Goal: Task Accomplishment & Management: Manage account settings

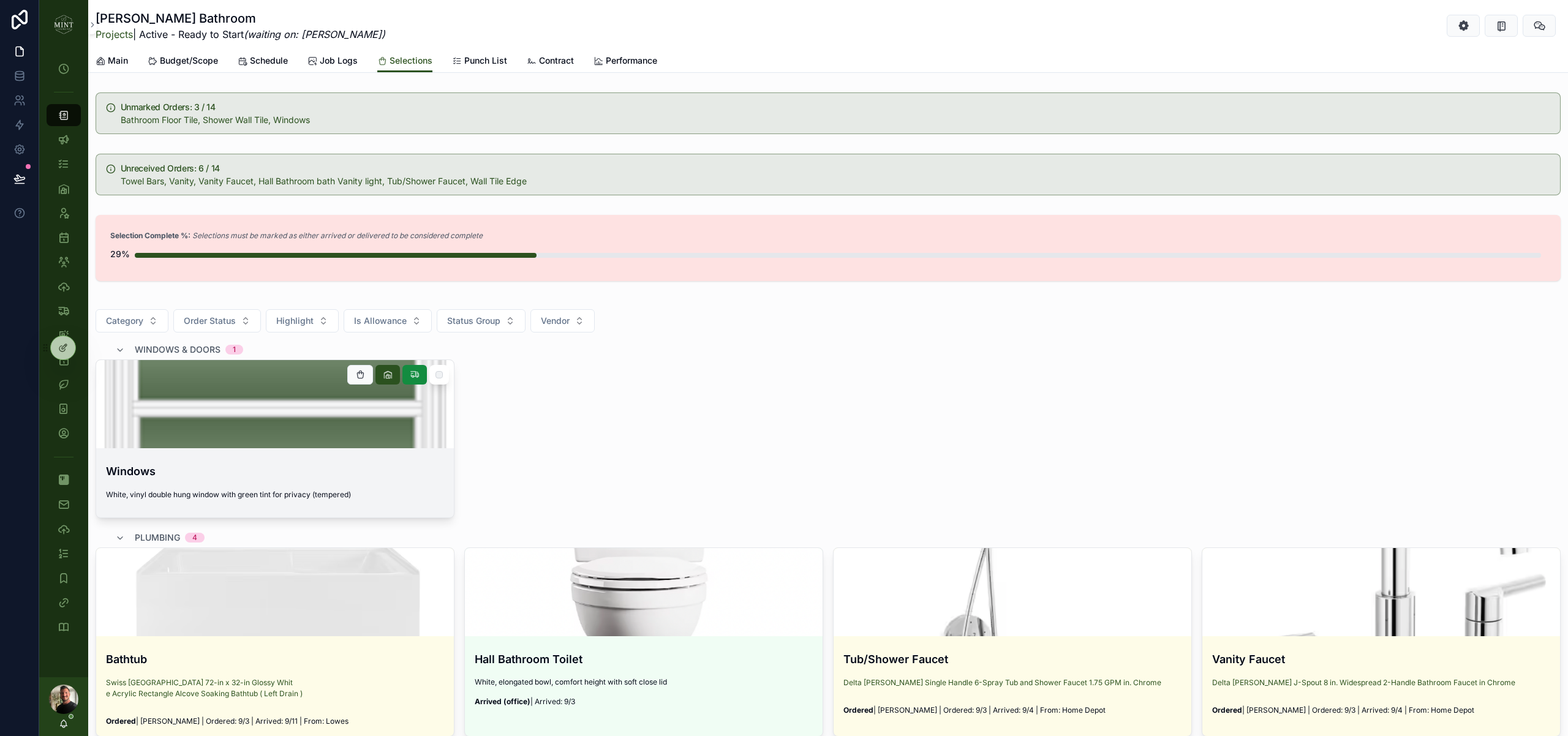
click at [338, 483] on div "Windows White, vinyl double hung window with green tint for privacy (tempered)" at bounding box center [275, 485] width 358 height 65
click at [366, 375] on button "scrollable content" at bounding box center [359, 375] width 25 height 20
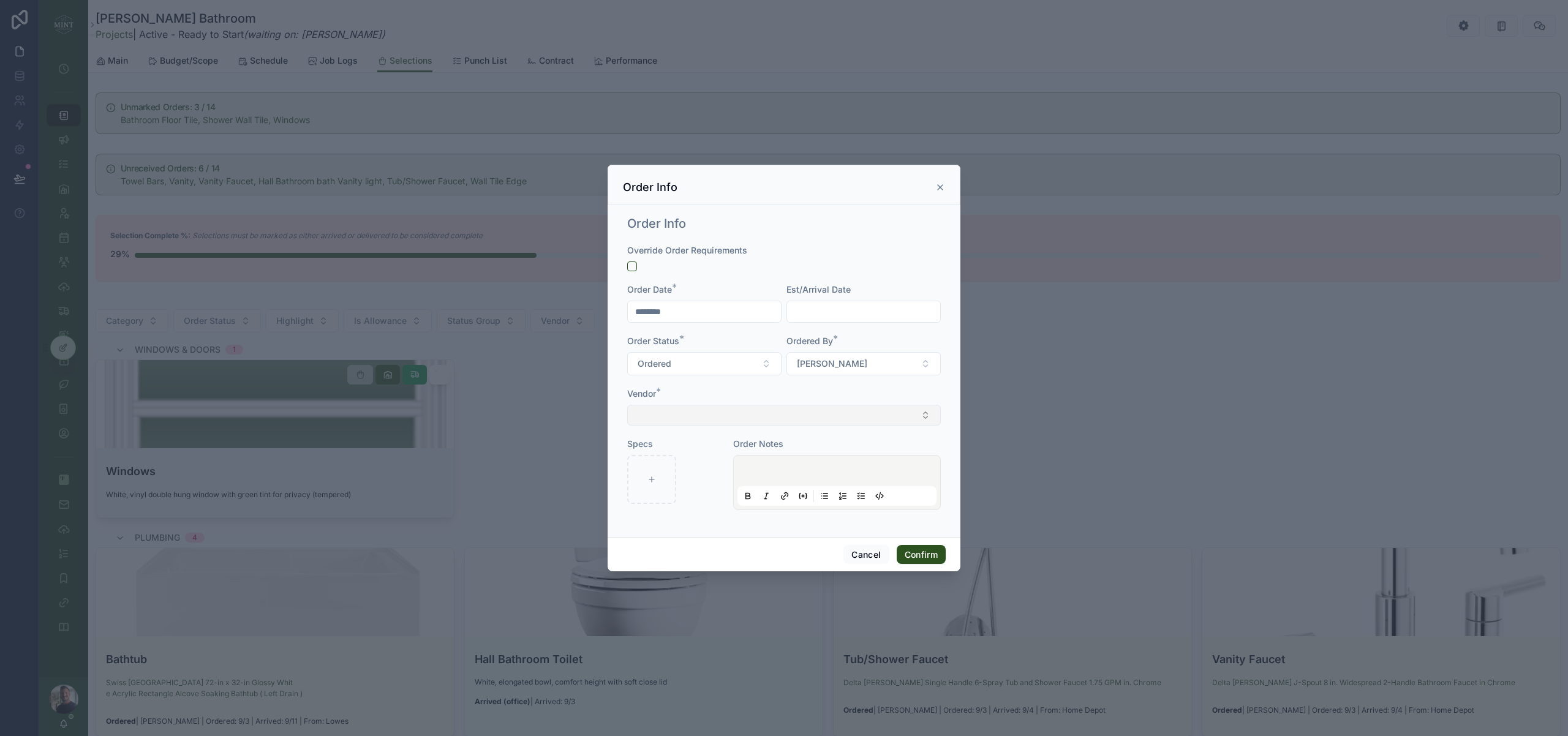
click at [866, 419] on button "Select Button" at bounding box center [784, 415] width 314 height 21
type input "******"
click at [781, 462] on span "Beacon Building Products (Roof Center; Provia Windows)" at bounding box center [749, 464] width 228 height 12
click at [837, 311] on input "text" at bounding box center [864, 311] width 154 height 17
click at [885, 493] on button "25" at bounding box center [886, 493] width 22 height 22
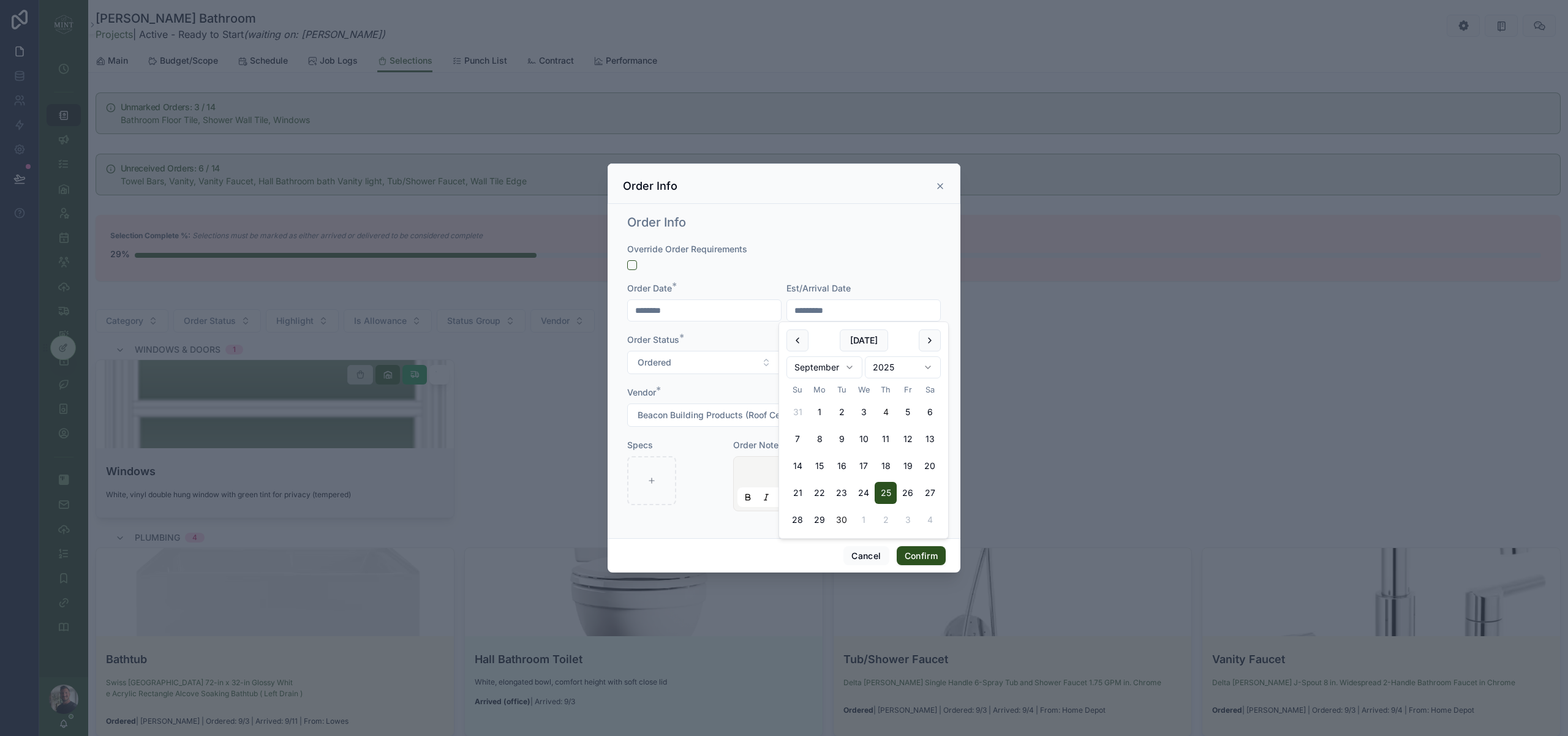
click at [843, 519] on button "30" at bounding box center [842, 521] width 22 height 22
type input "*********"
click at [918, 556] on button "Confirm" at bounding box center [921, 556] width 49 height 20
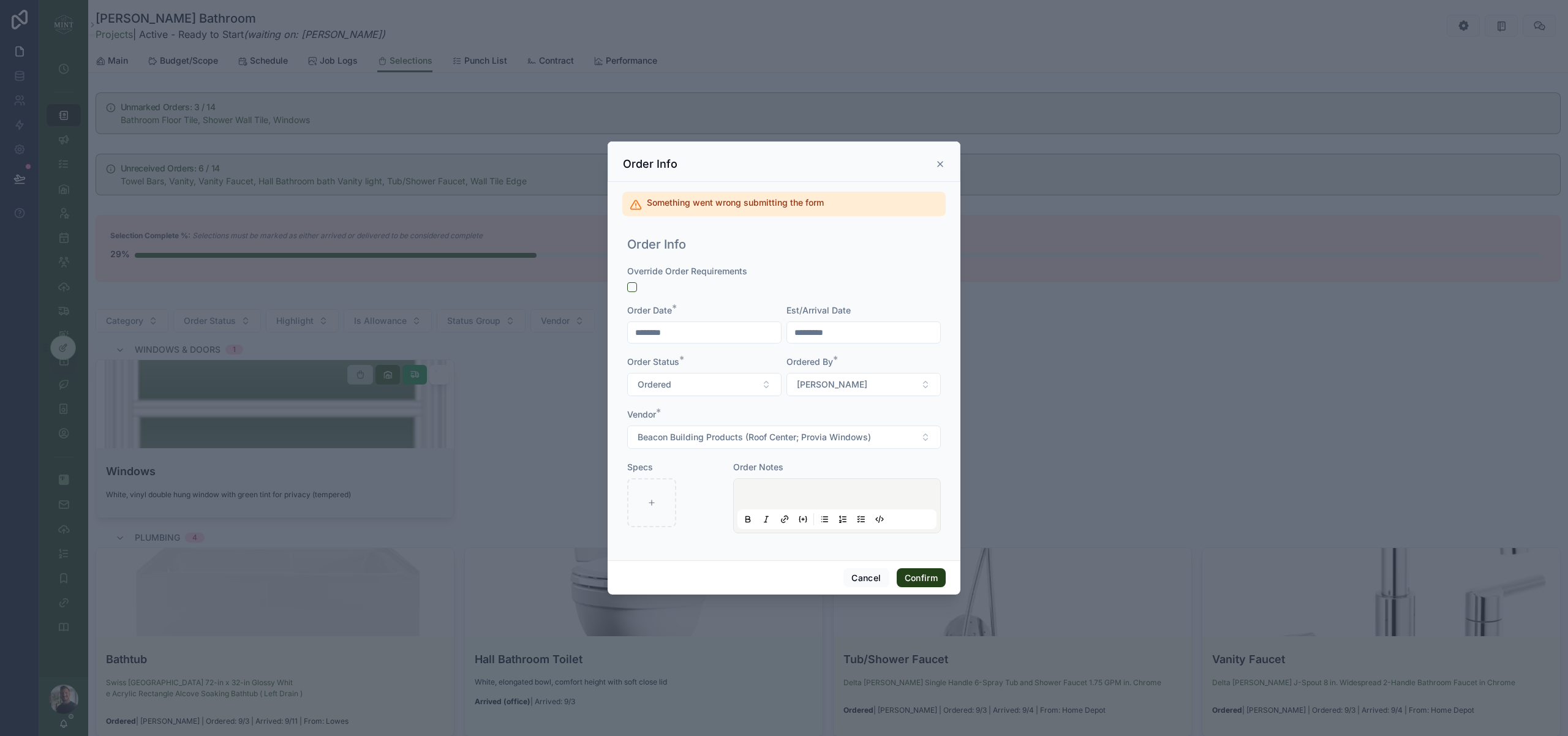
click at [922, 581] on button "Confirm" at bounding box center [921, 578] width 49 height 20
click at [781, 357] on div "Order Status *" at bounding box center [704, 361] width 154 height 12
click at [630, 289] on button "button" at bounding box center [632, 287] width 9 height 9
click at [924, 584] on button "Confirm" at bounding box center [921, 578] width 49 height 20
click at [861, 583] on button "Cancel" at bounding box center [866, 578] width 45 height 20
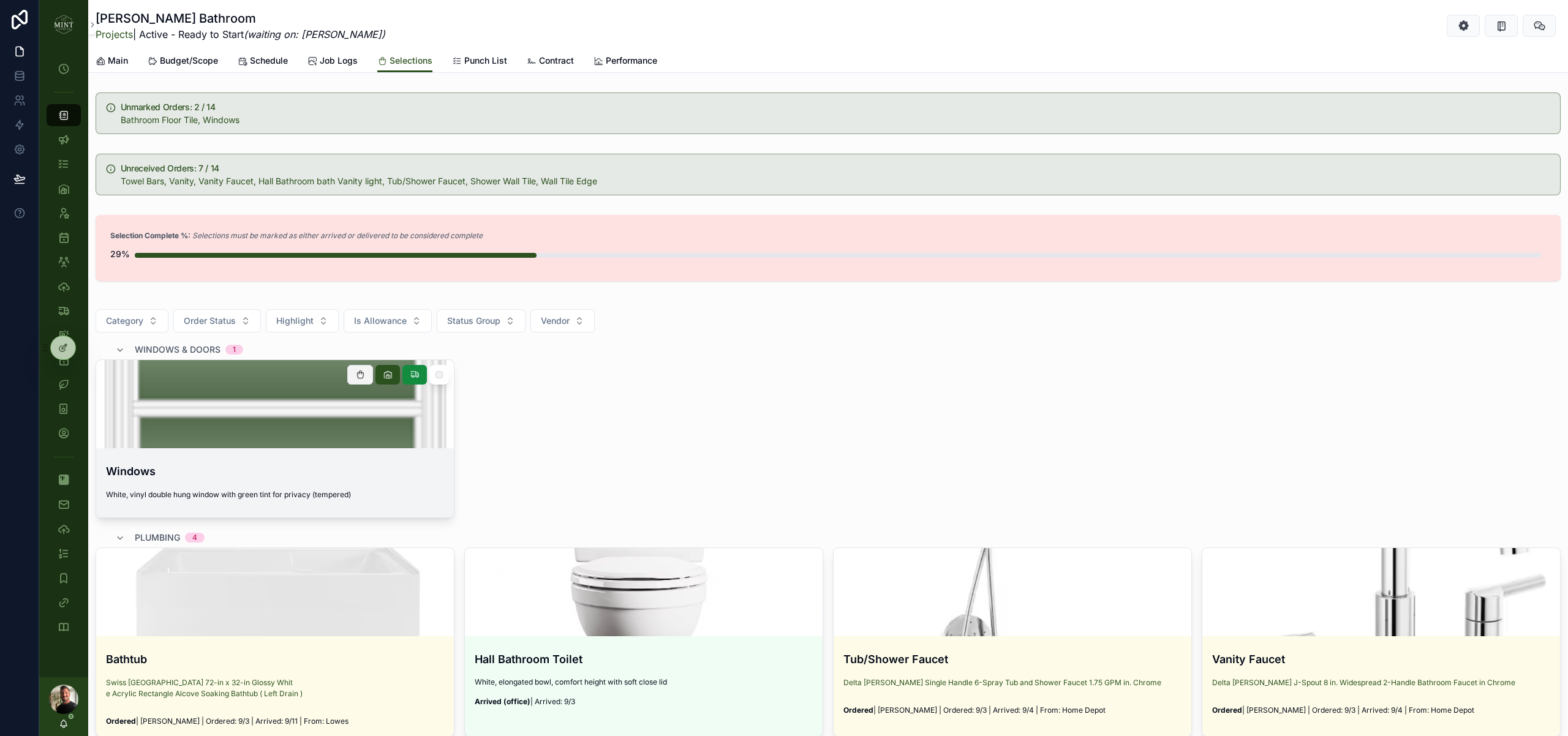
click at [359, 374] on icon at bounding box center [359, 375] width 9 height 9
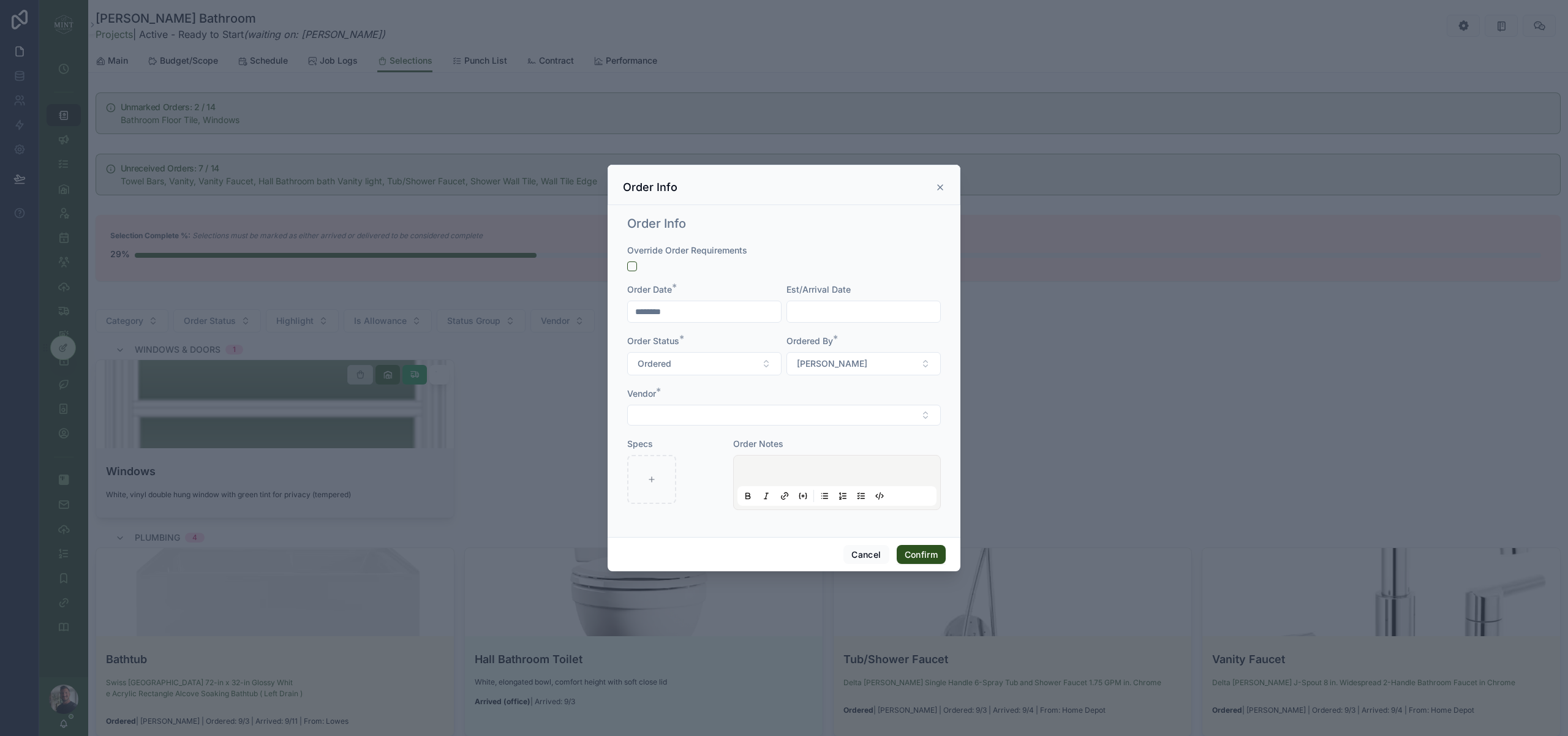
click at [814, 309] on input "text" at bounding box center [864, 312] width 154 height 17
click at [842, 520] on button "30" at bounding box center [842, 522] width 22 height 22
type input "*********"
click at [749, 415] on button "Select Button" at bounding box center [784, 415] width 314 height 21
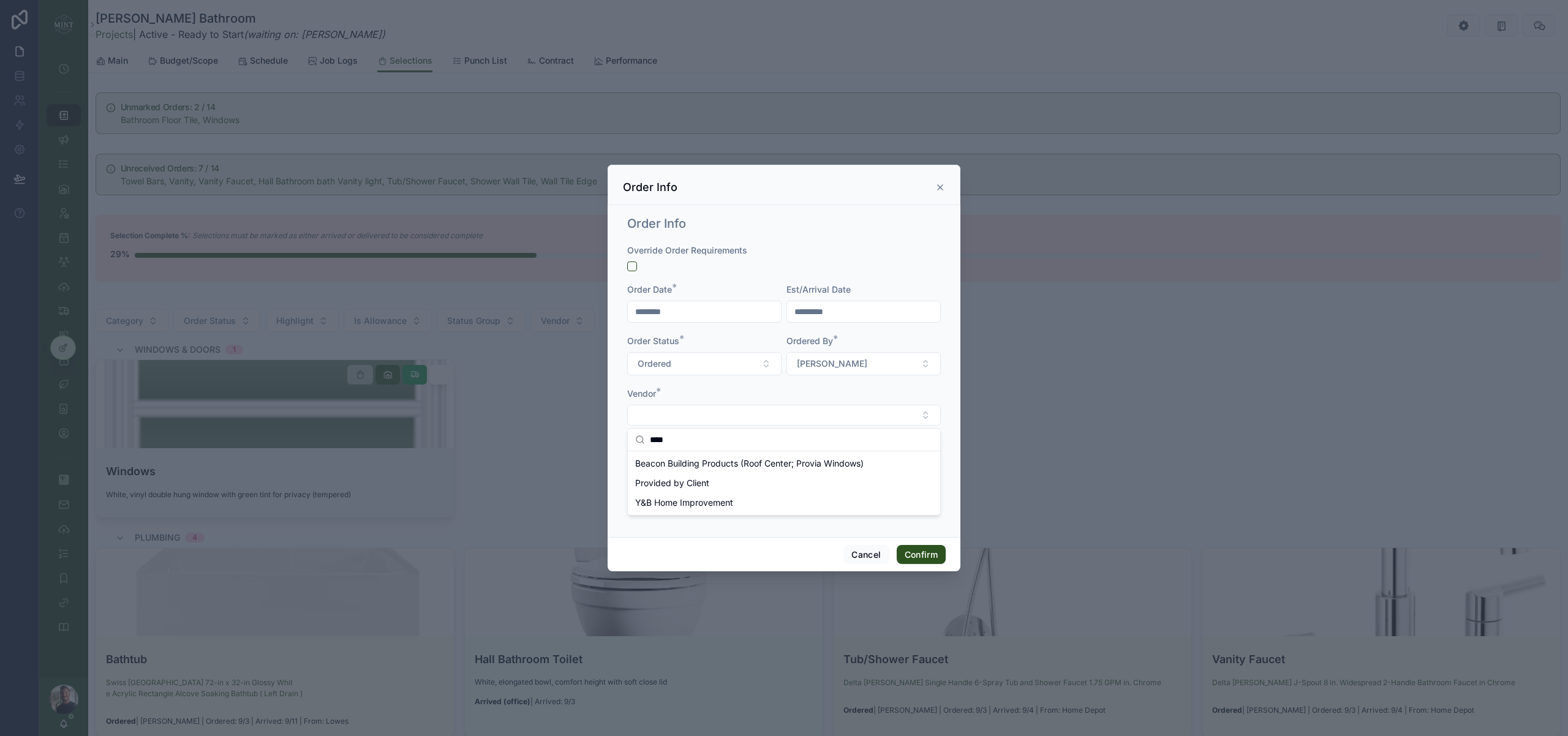
type input "****"
click at [727, 464] on span "Beacon Building Products (Roof Center; Provia Windows)" at bounding box center [749, 464] width 228 height 12
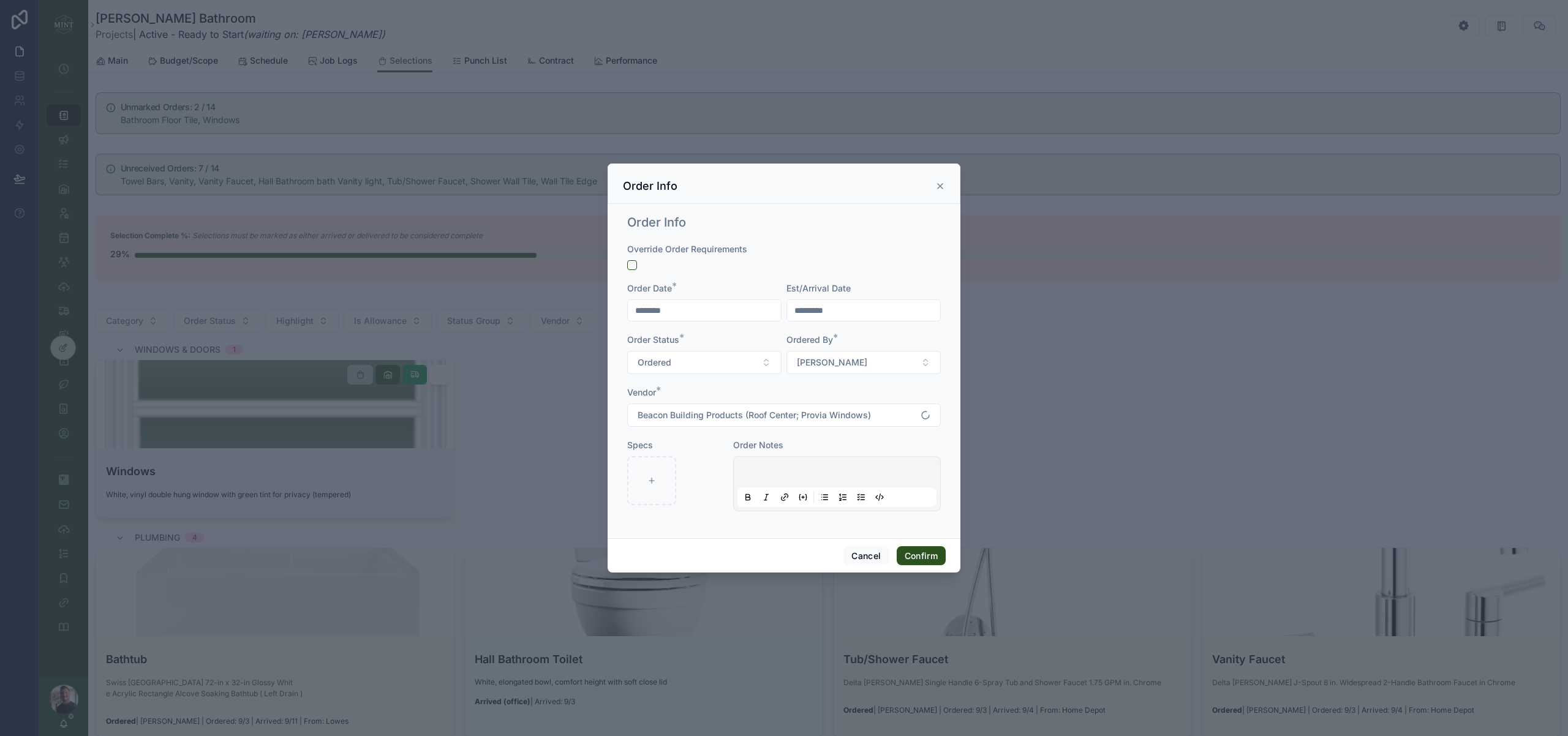
click at [806, 392] on div "Vendor *" at bounding box center [784, 392] width 314 height 12
click at [929, 555] on button "Confirm" at bounding box center [921, 556] width 49 height 20
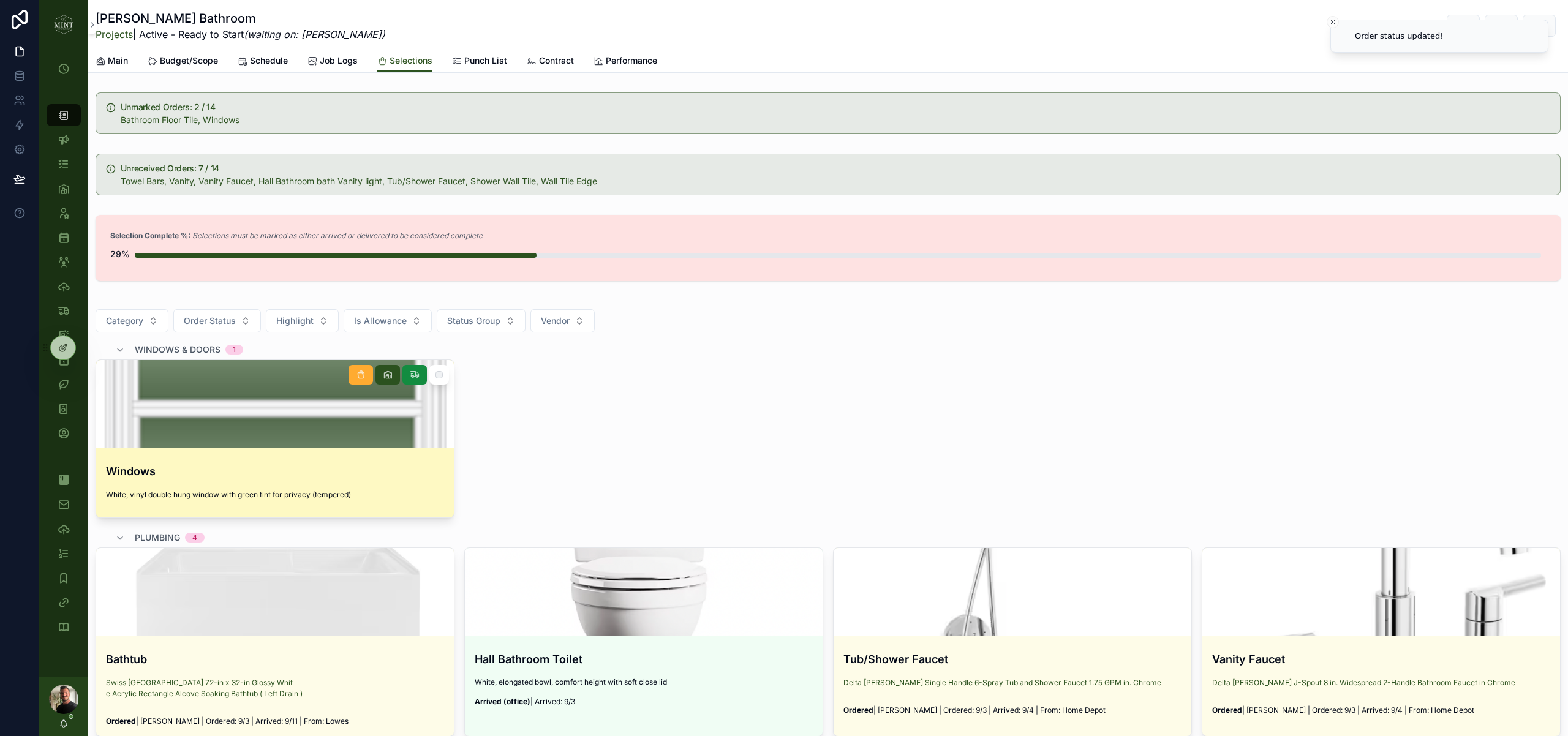
click at [289, 485] on div "Windows White, vinyl double hung window with green tint for privacy (tempered)" at bounding box center [275, 485] width 358 height 65
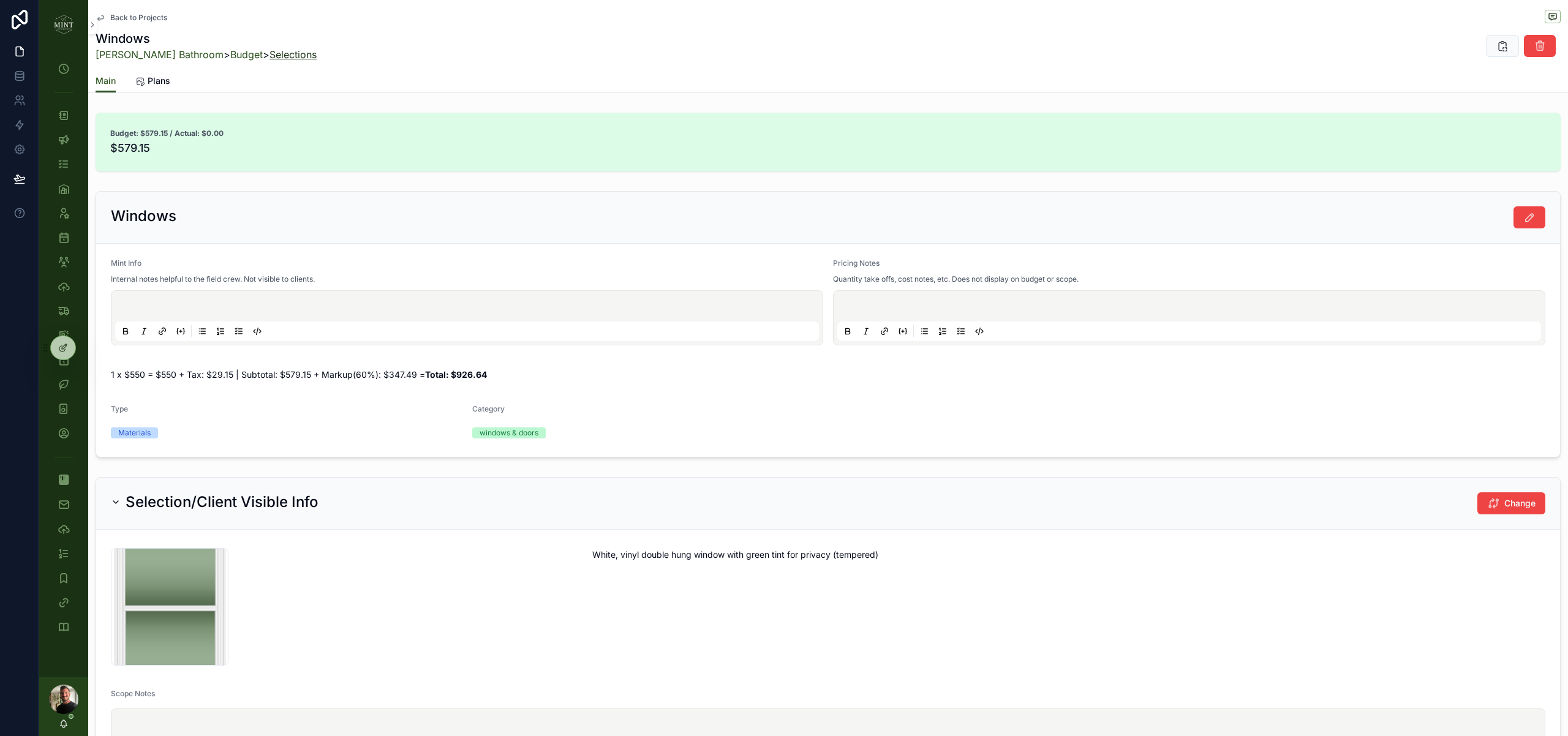
click at [275, 54] on link "Selections" at bounding box center [293, 54] width 47 height 12
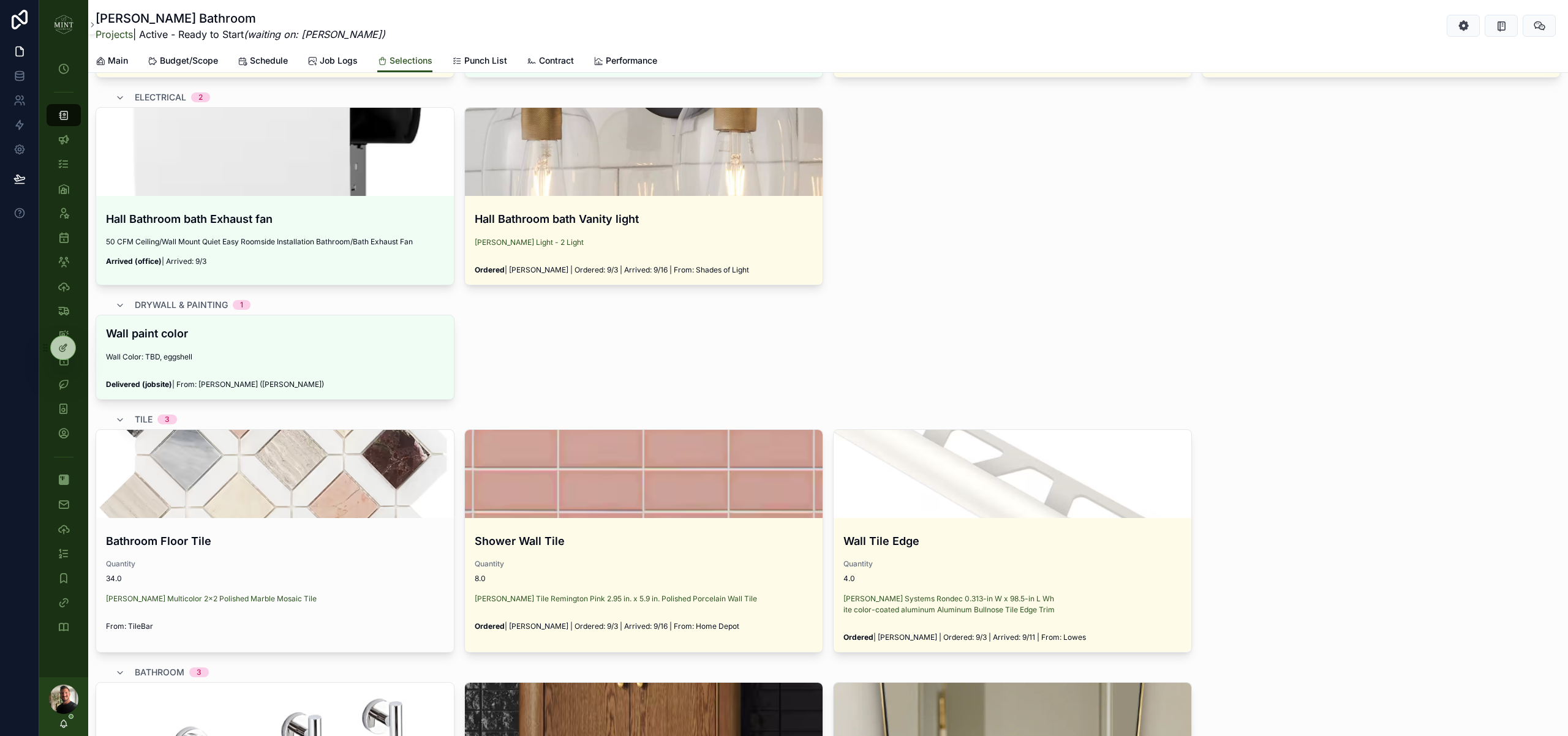
scroll to position [788, 0]
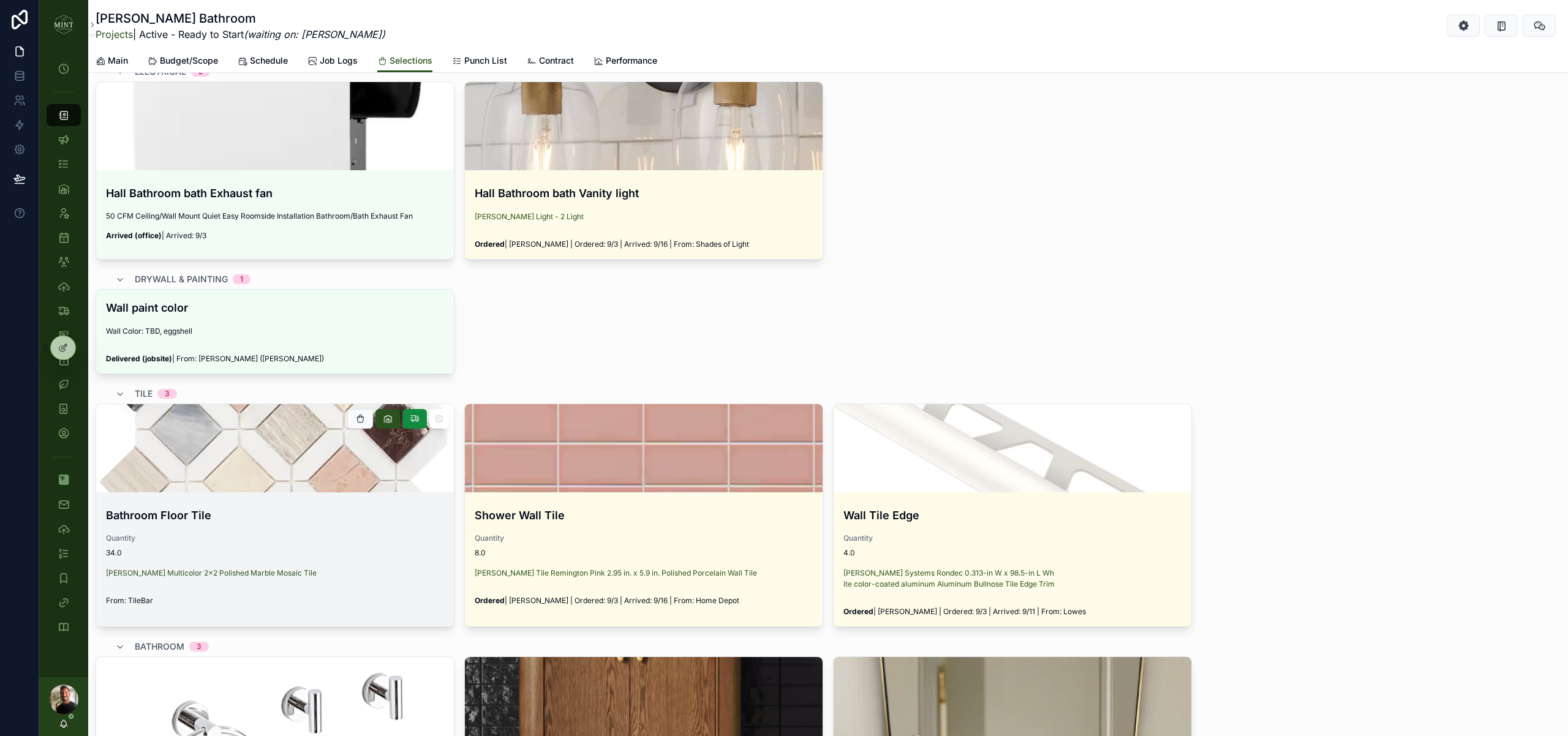
click at [362, 555] on span "34.0" at bounding box center [274, 553] width 338 height 9
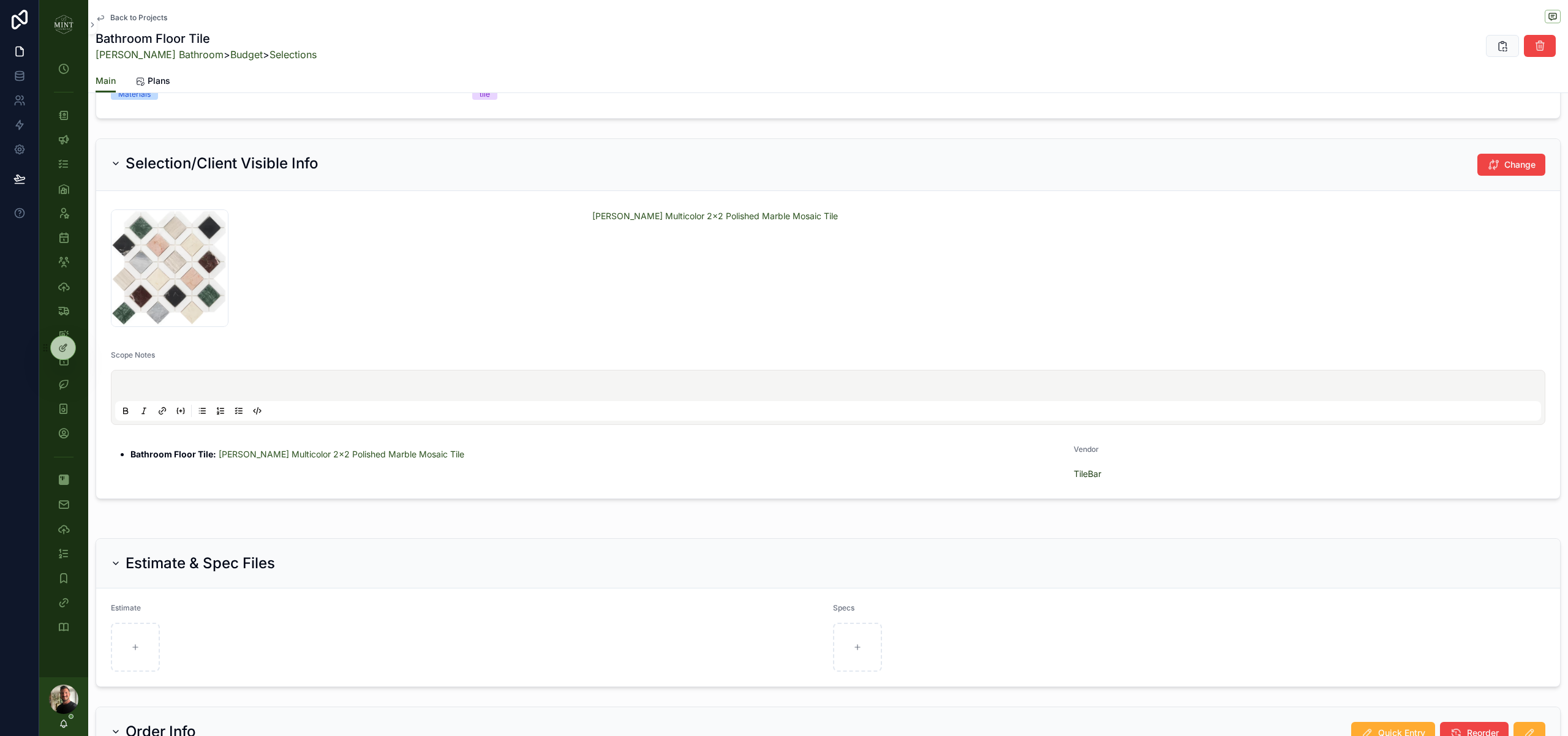
scroll to position [331, 0]
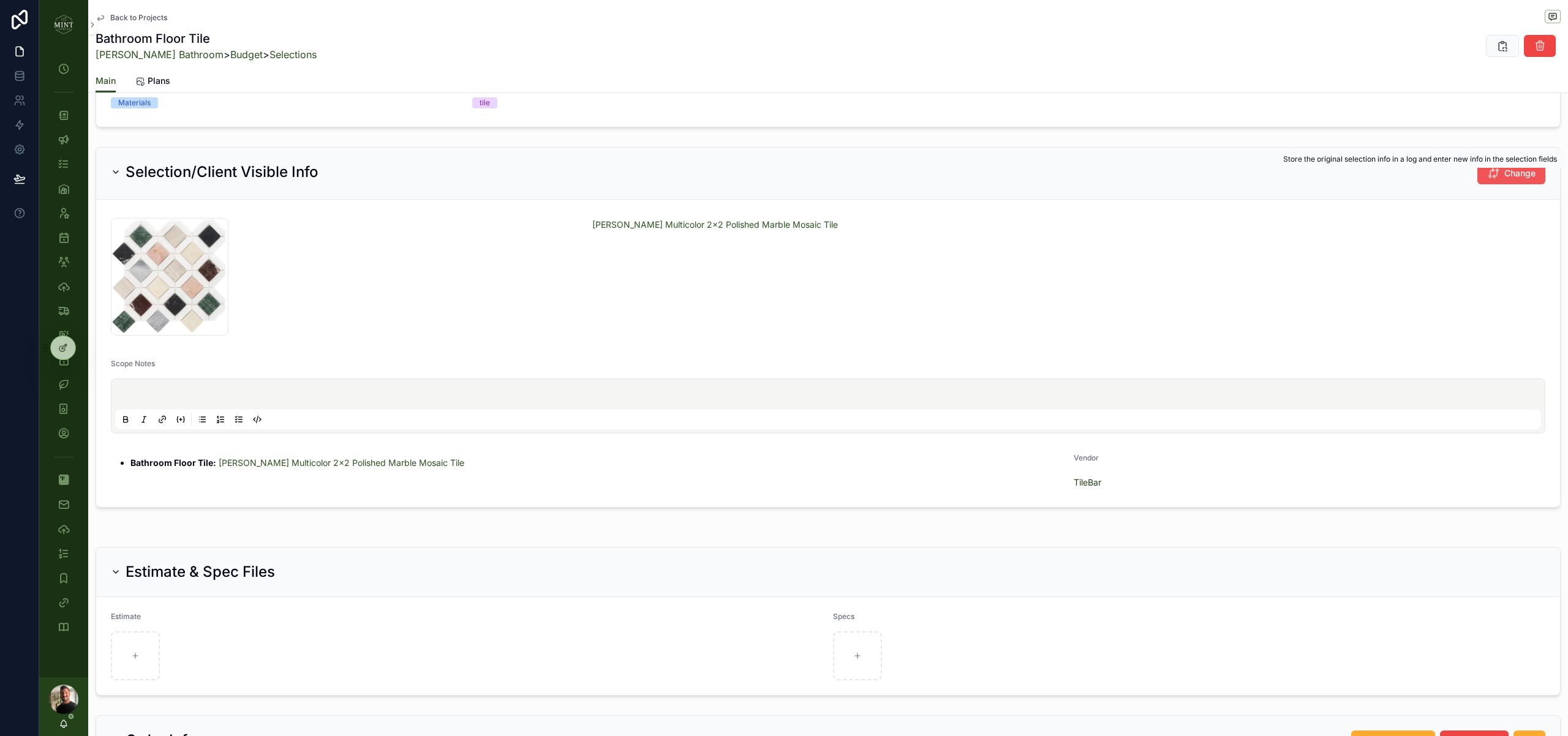
click at [1537, 176] on button "Change" at bounding box center [1511, 173] width 68 height 22
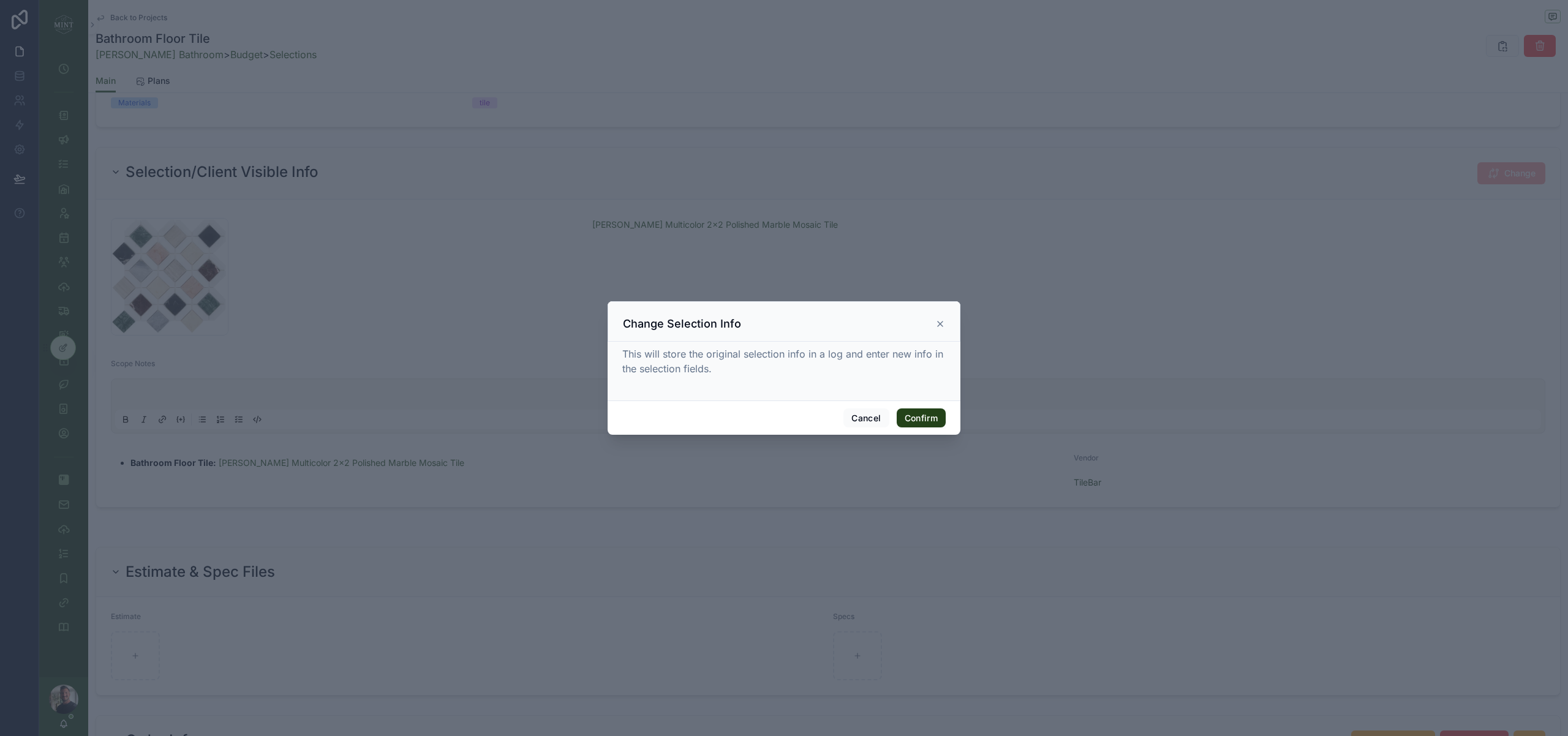
click at [916, 424] on button "Confirm" at bounding box center [921, 418] width 49 height 20
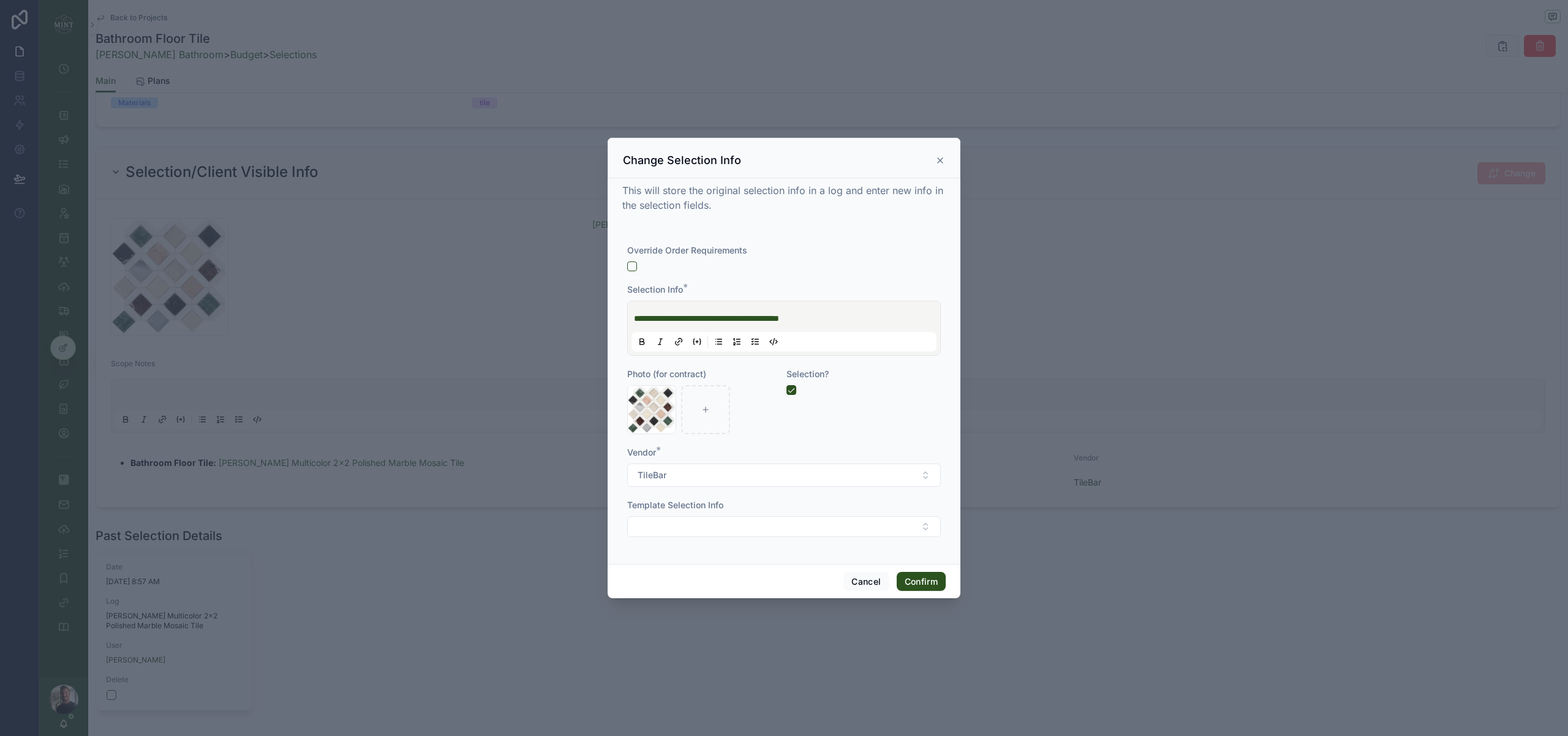
click at [846, 320] on p "**********" at bounding box center [786, 318] width 305 height 12
click at [681, 340] on icon at bounding box center [679, 342] width 9 height 9
click at [681, 346] on icon at bounding box center [679, 342] width 9 height 9
type input "**********"
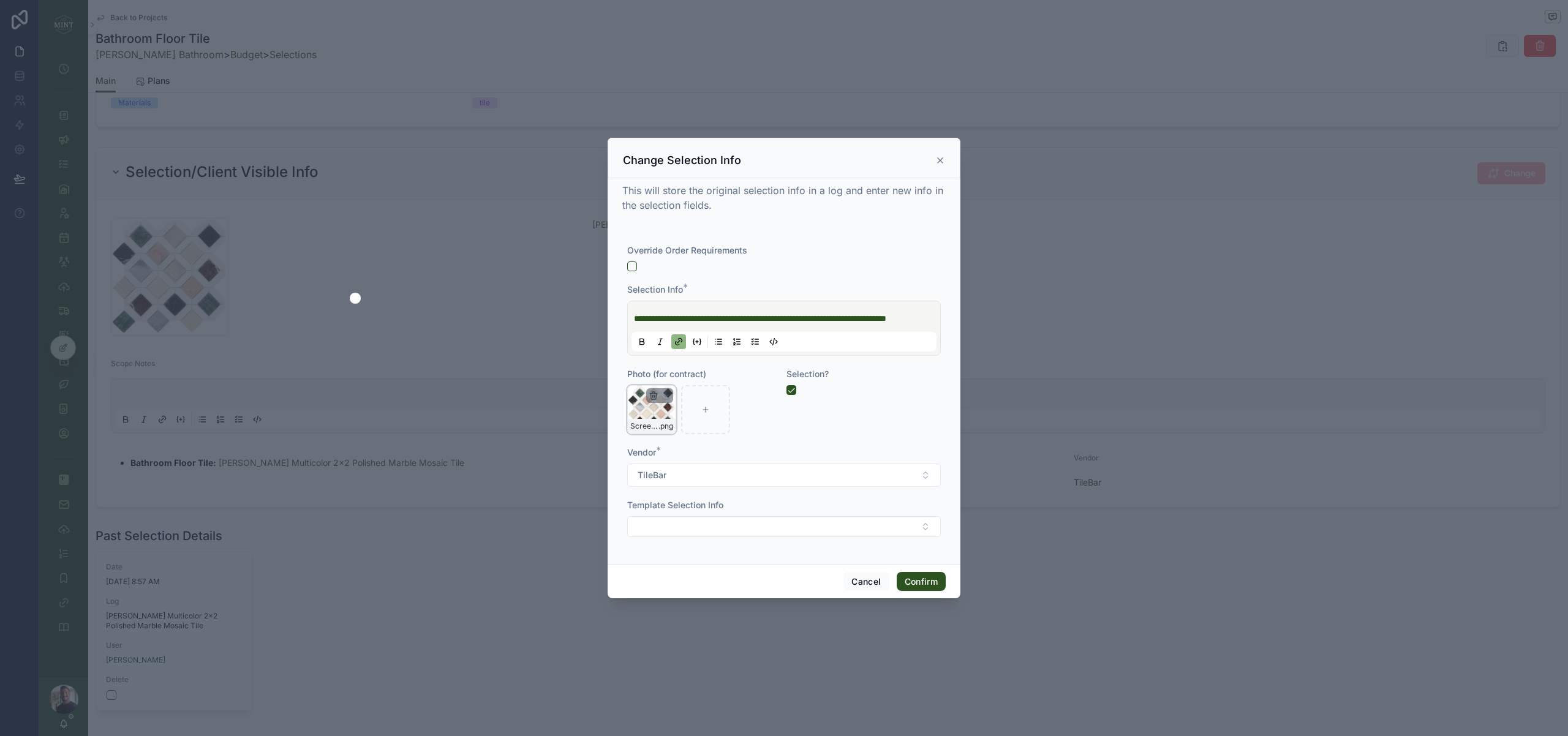
click at [651, 399] on icon "button" at bounding box center [653, 396] width 6 height 6
click at [680, 381] on icon "button" at bounding box center [679, 379] width 9 height 9
click at [656, 411] on div at bounding box center [652, 410] width 49 height 49
type input "**********"
click at [936, 584] on button "Confirm" at bounding box center [921, 581] width 49 height 20
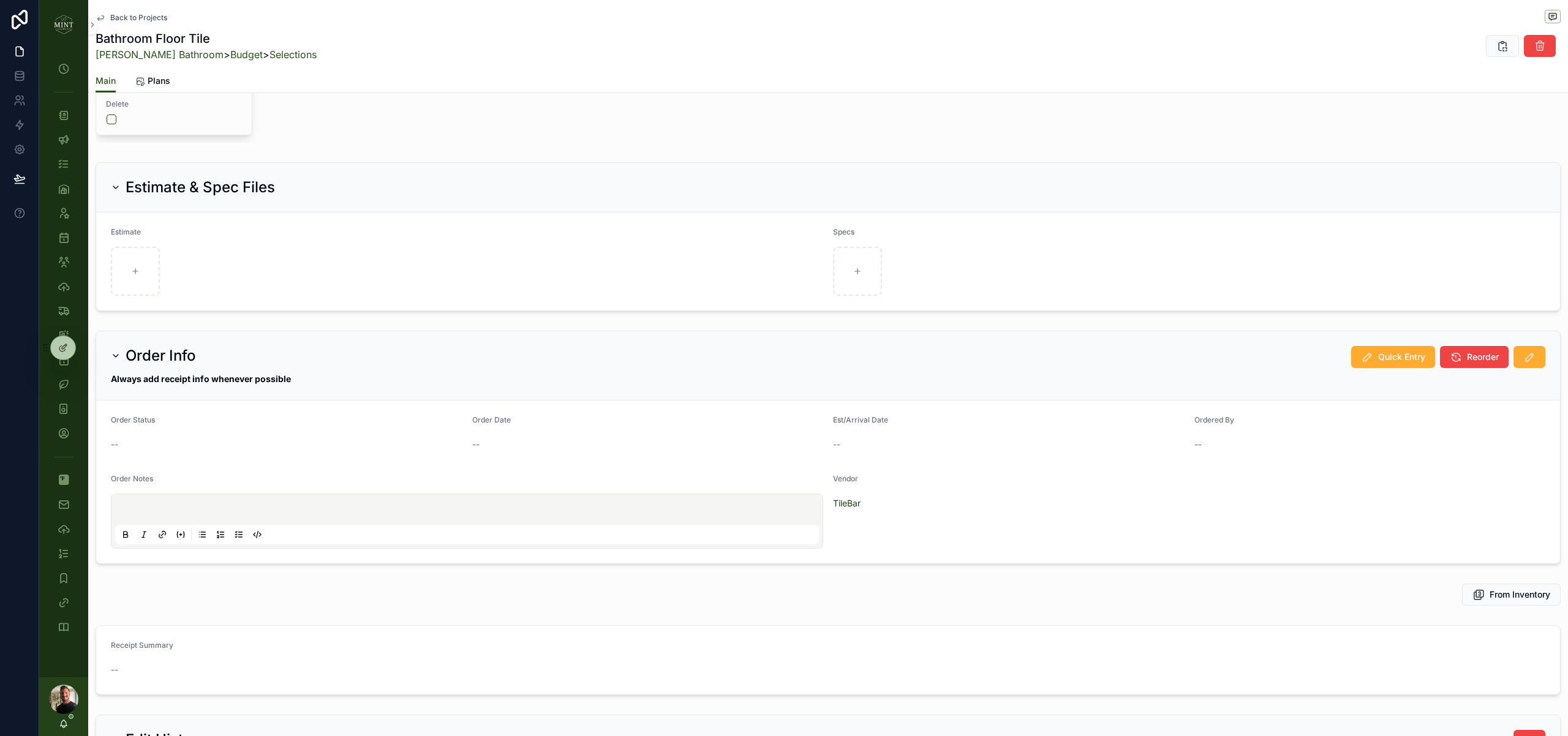
scroll to position [906, 0]
click at [273, 55] on link "Selections" at bounding box center [293, 54] width 47 height 12
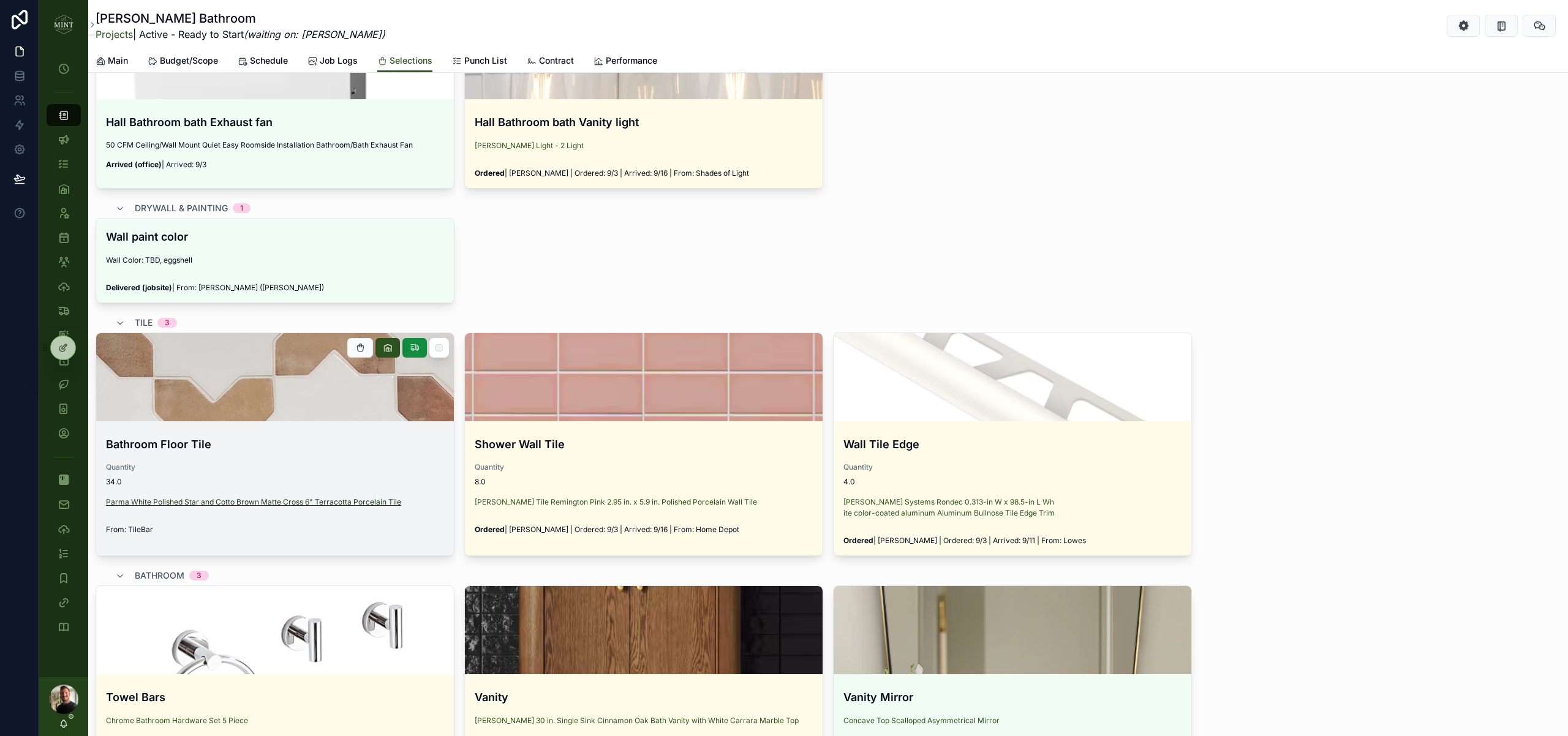
scroll to position [862, 0]
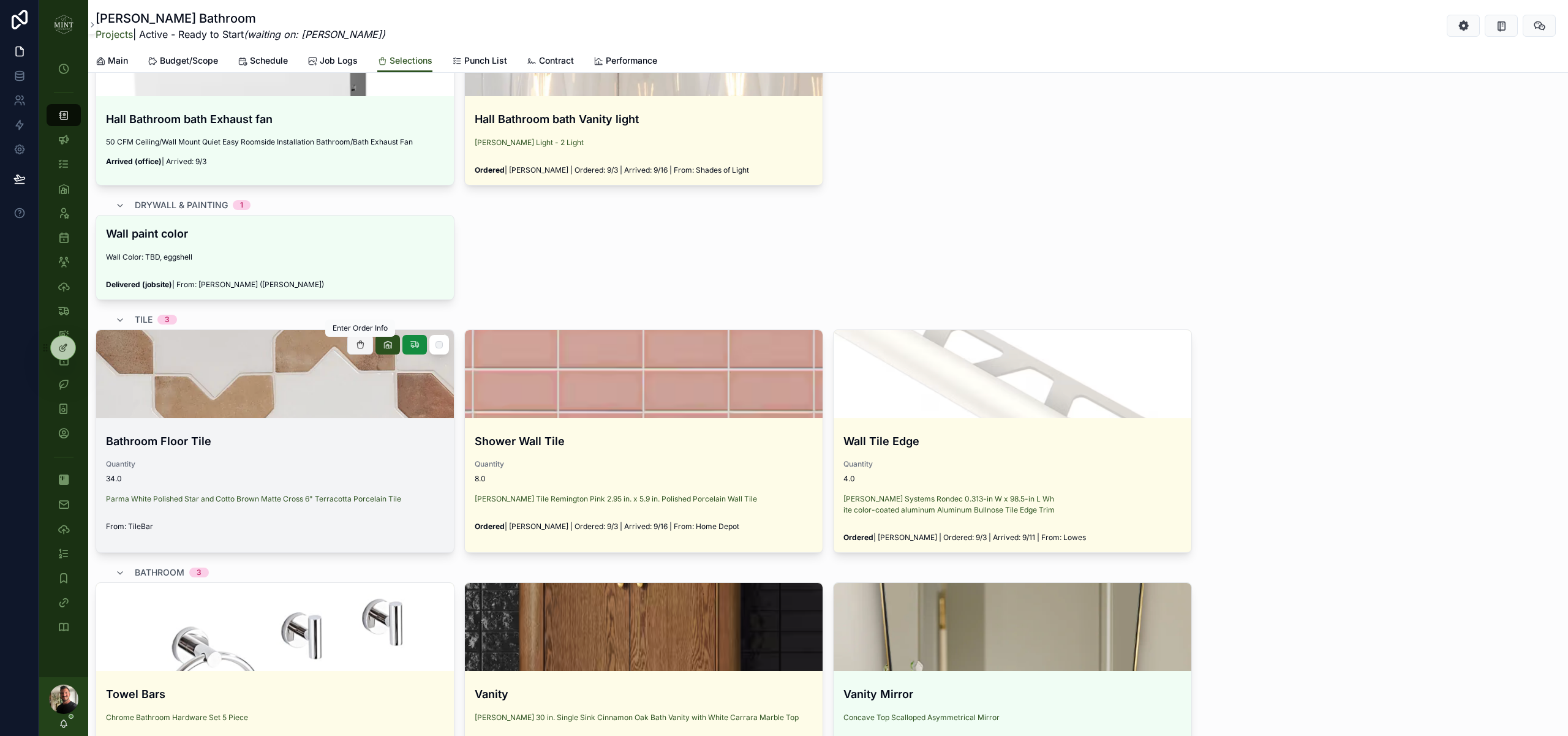
click at [359, 350] on button at bounding box center [359, 345] width 25 height 20
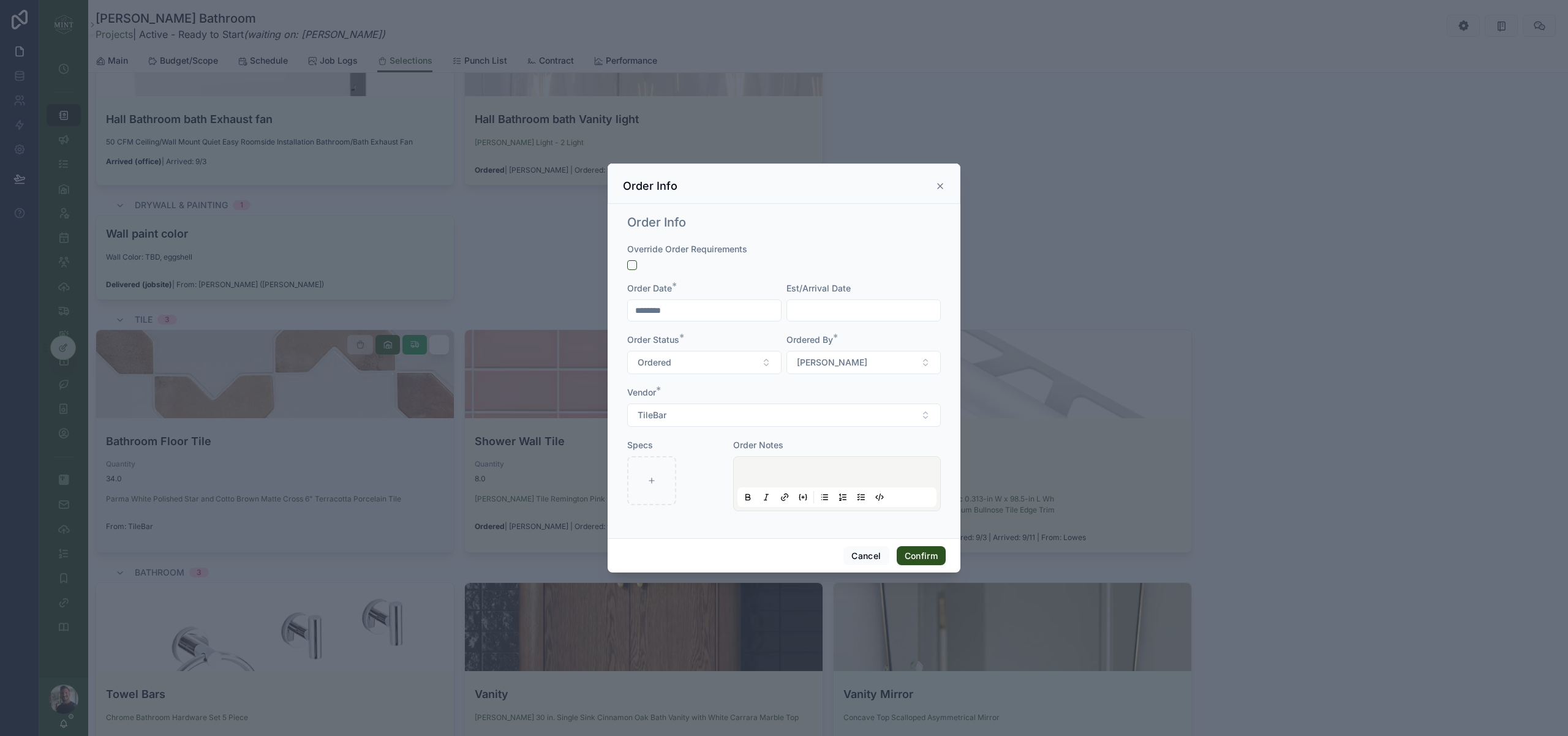
click at [835, 308] on input "text" at bounding box center [864, 311] width 154 height 17
click at [884, 466] on button "18" at bounding box center [886, 466] width 22 height 22
type input "*********"
click at [709, 533] on div "Order Info Override Order Requirements Order Date * ******** Est/Arrival Date *…" at bounding box center [784, 371] width 353 height 334
click at [929, 557] on button "Confirm" at bounding box center [921, 556] width 49 height 20
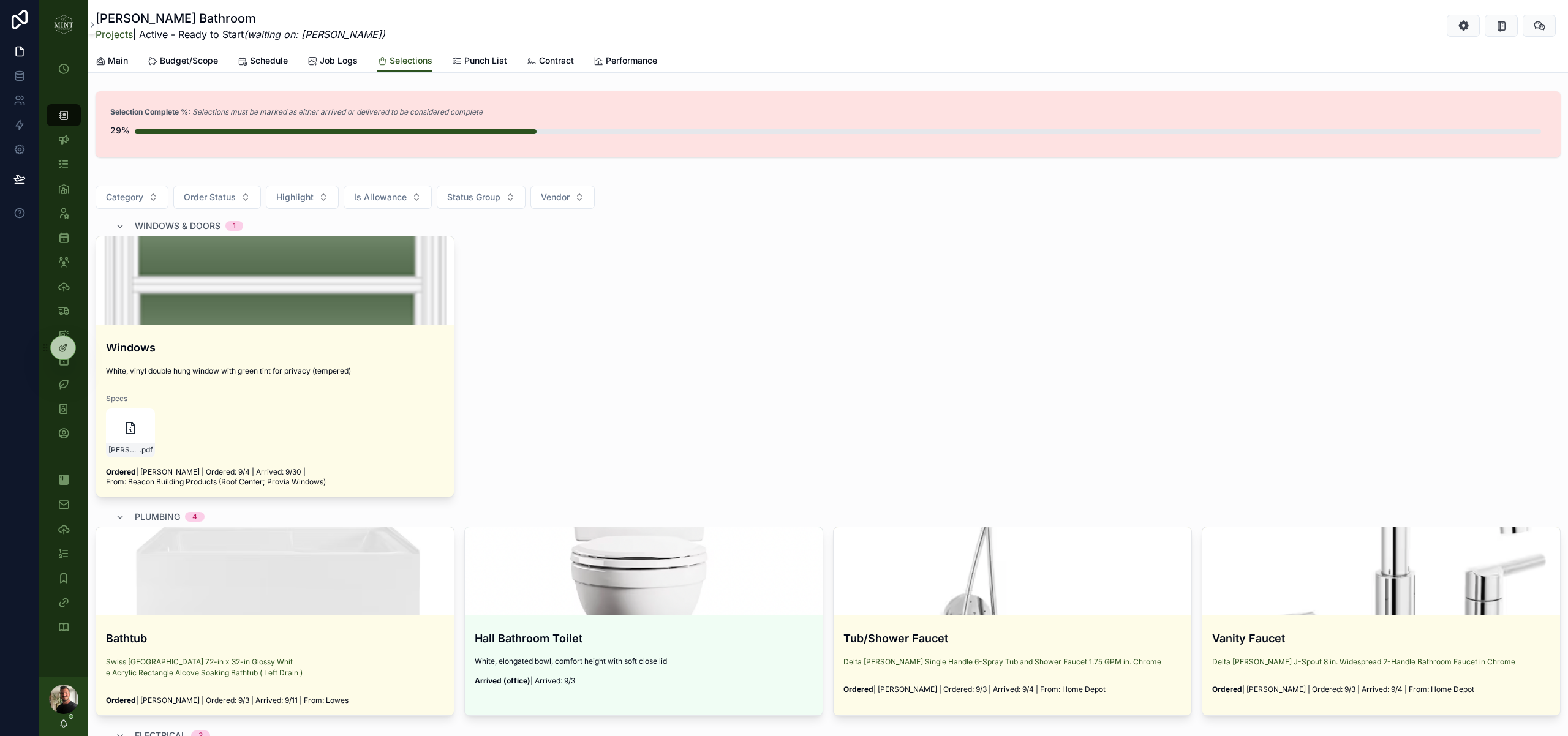
scroll to position [0, 0]
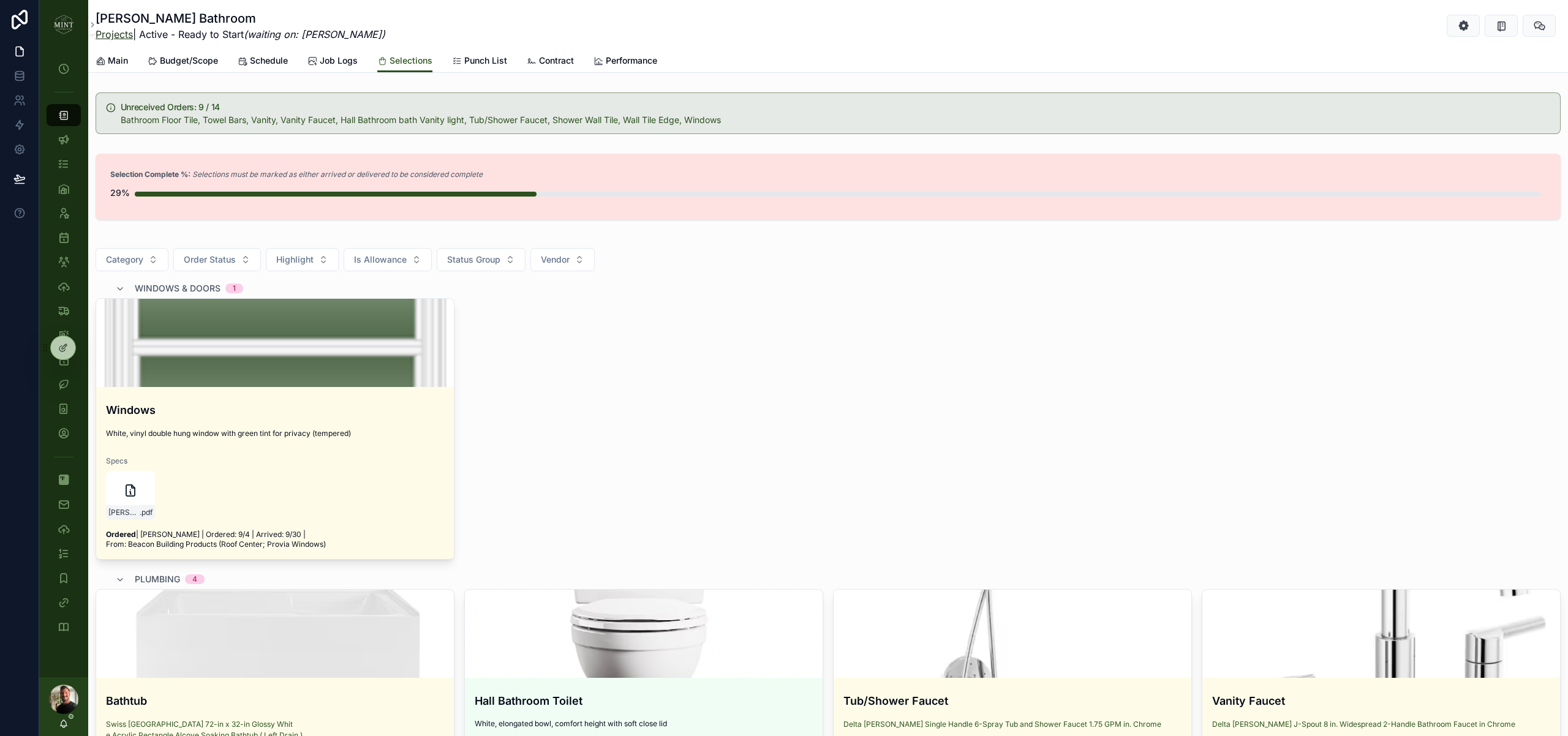
click at [125, 35] on link "Projects" at bounding box center [114, 34] width 37 height 12
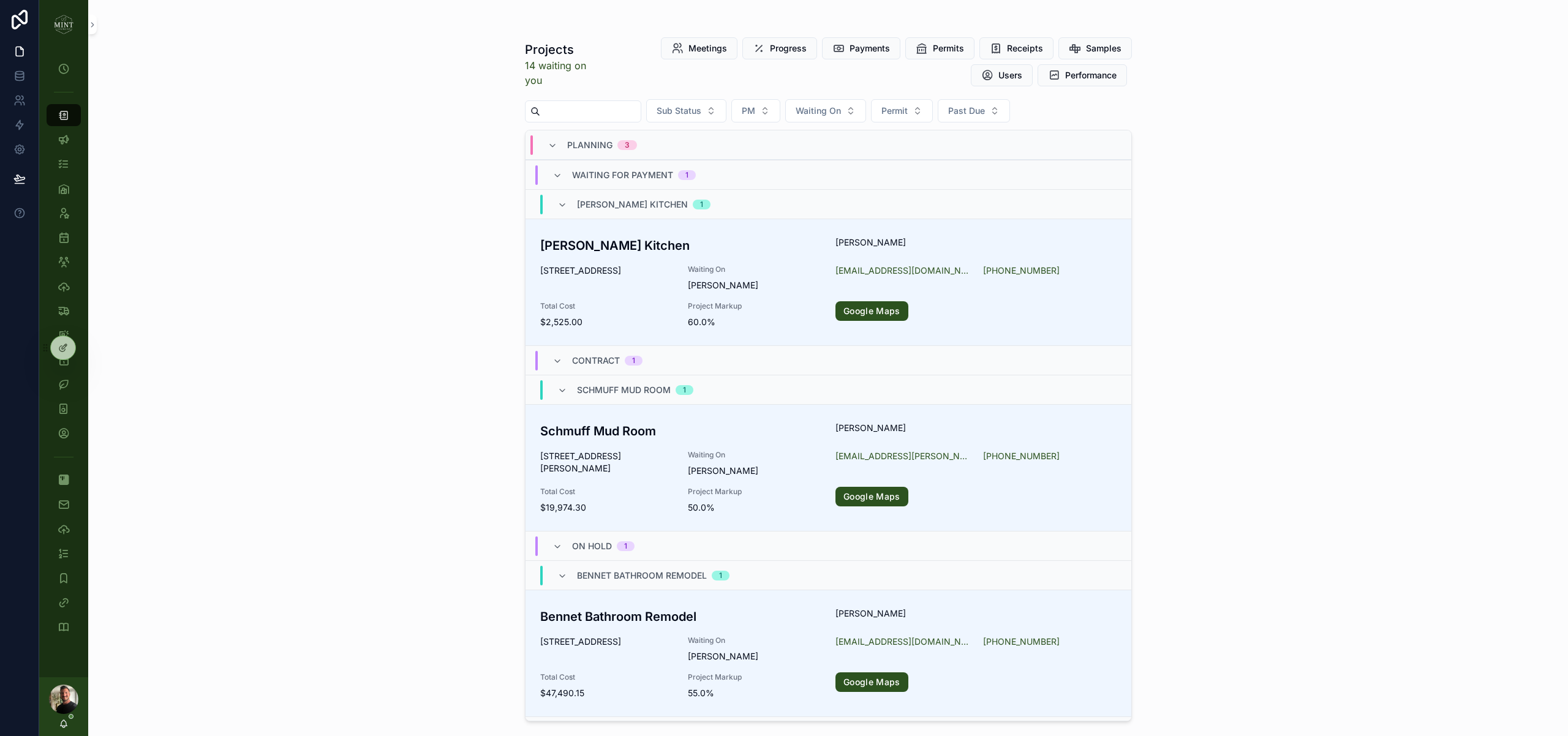
click at [602, 110] on input "text" at bounding box center [590, 111] width 100 height 17
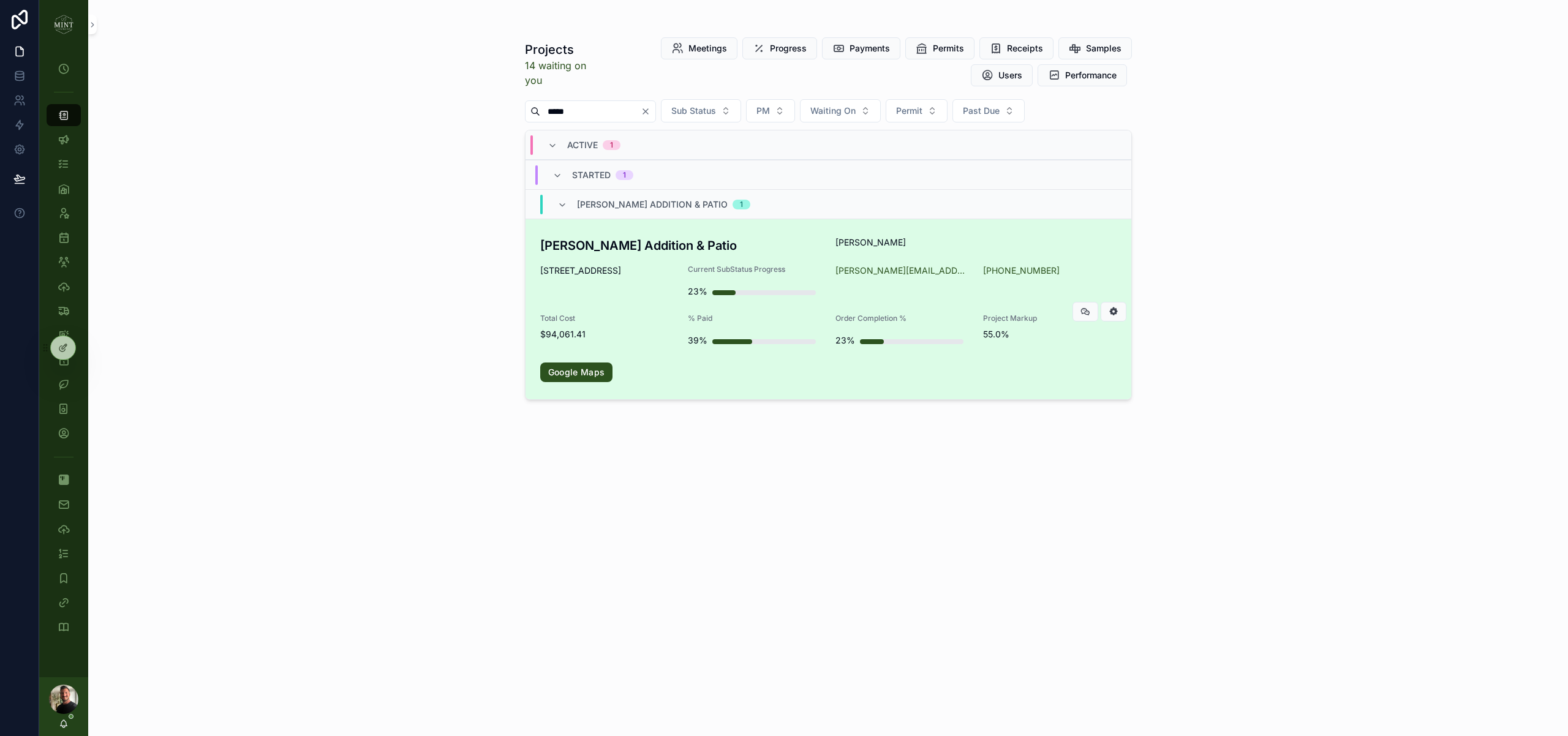
type input "*****"
click at [637, 253] on h3 "Yates Addition & Patio" at bounding box center [681, 246] width 281 height 19
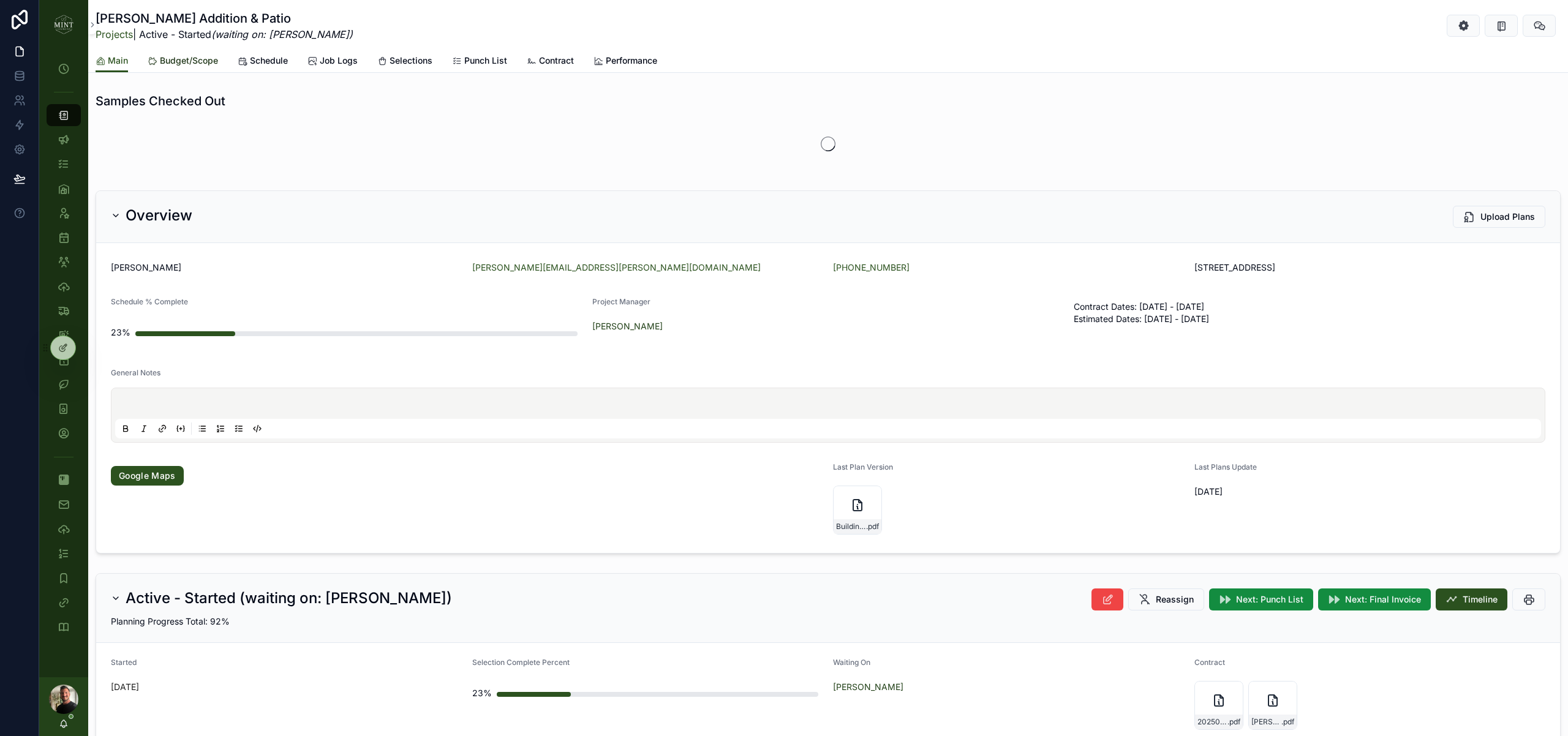
click at [175, 58] on span "Budget/Scope" at bounding box center [189, 60] width 58 height 12
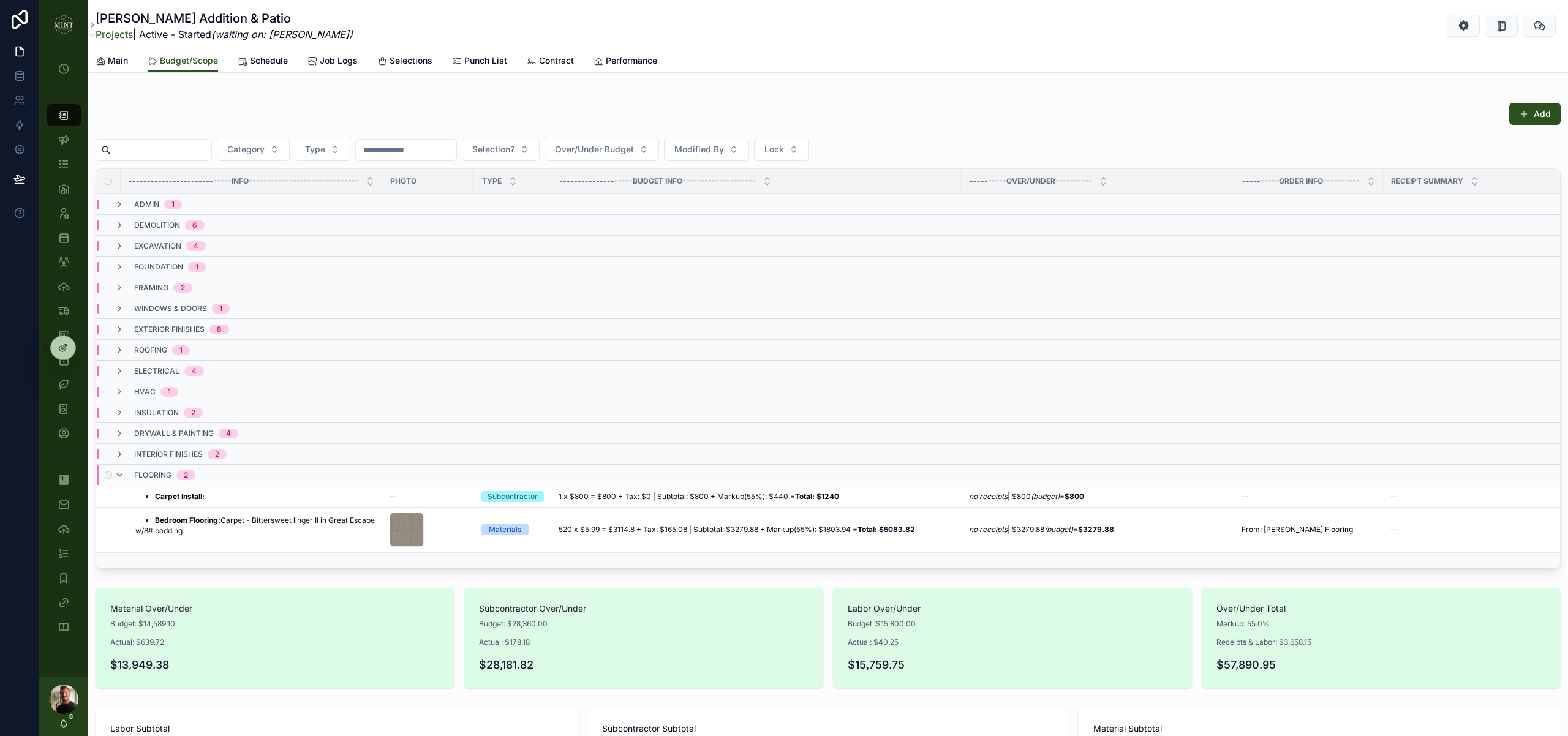
click at [125, 470] on div "flooring 2" at bounding box center [154, 475] width 81 height 20
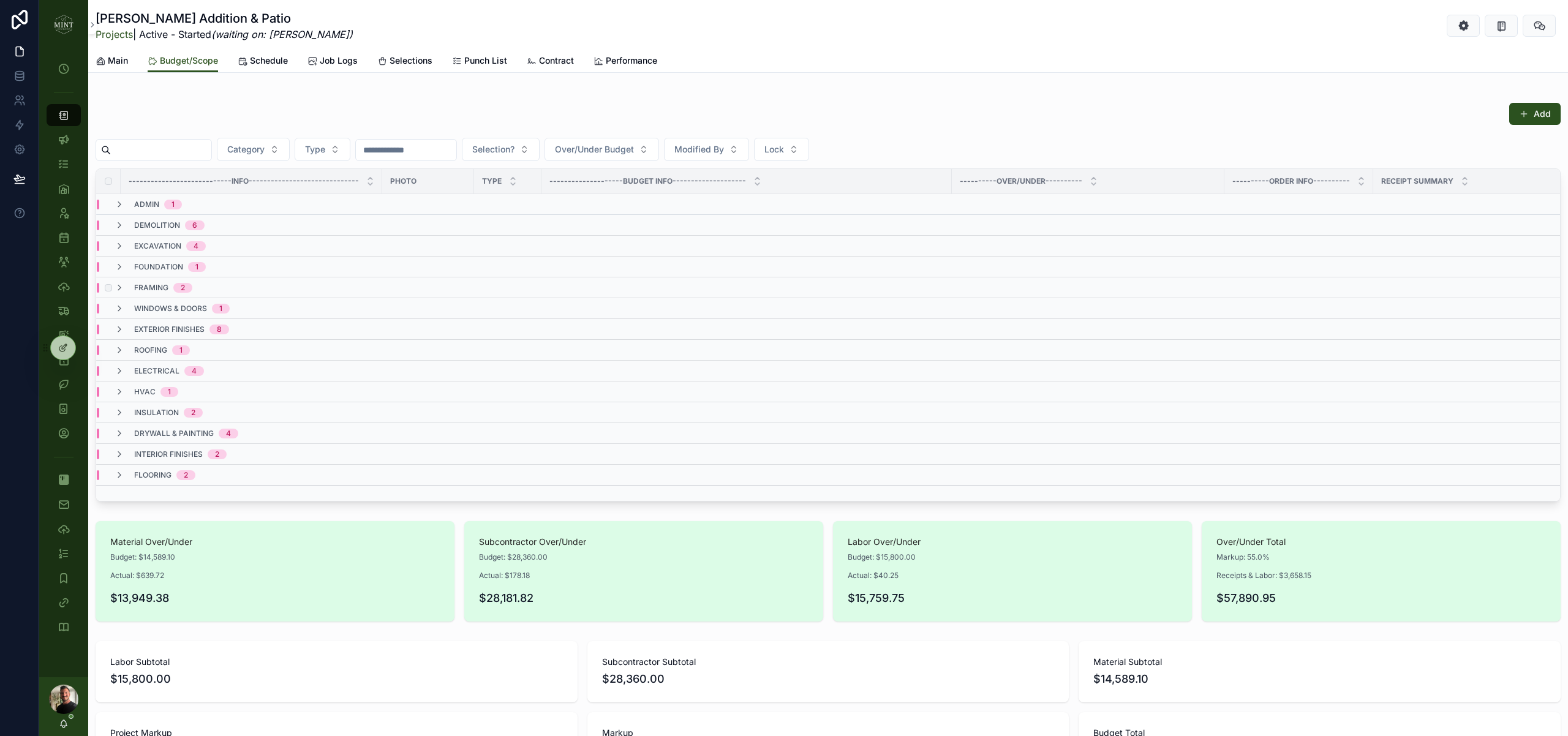
click at [133, 283] on div "framing 2" at bounding box center [153, 287] width 78 height 9
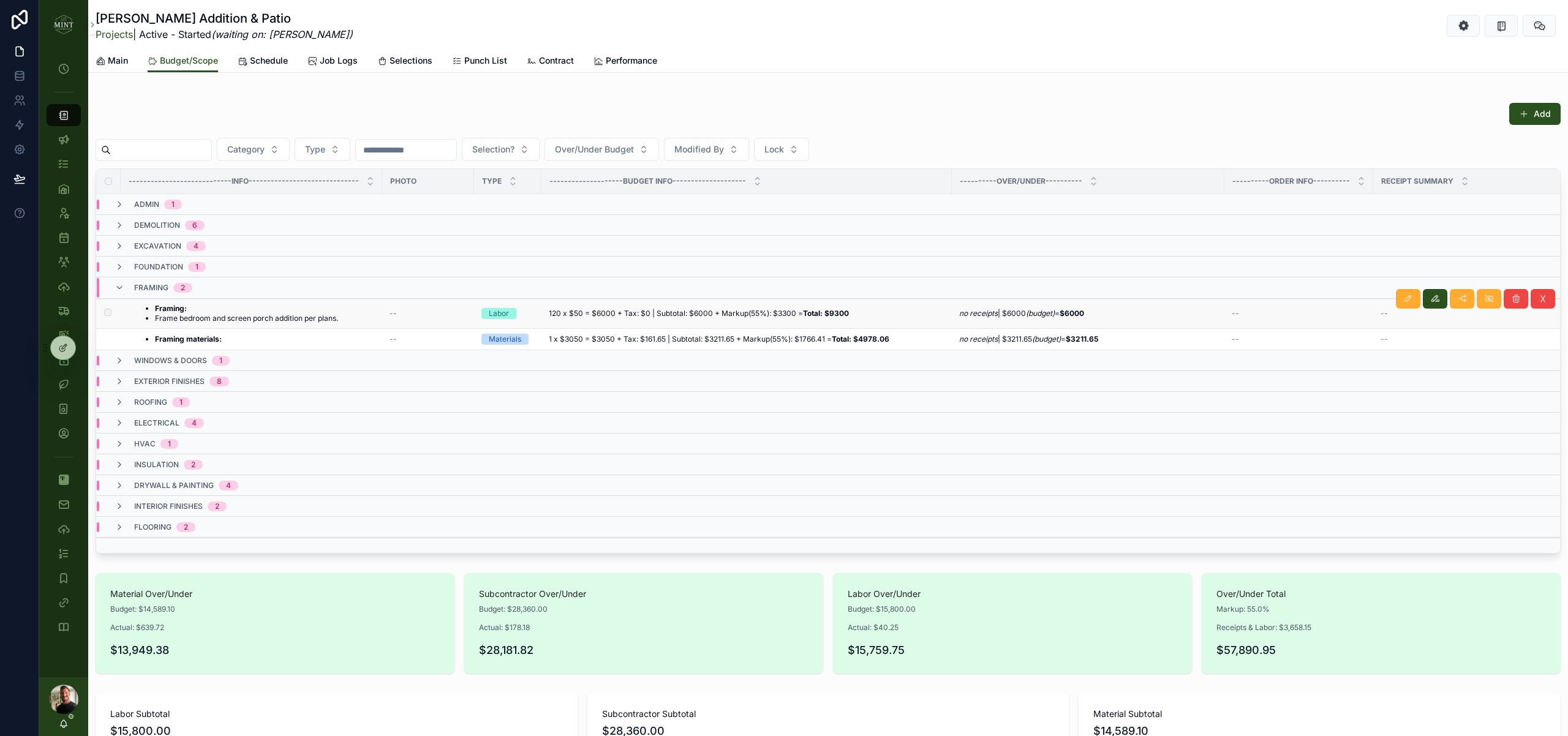
click at [206, 315] on li "Frame bedroom and screen porch addition per plans." at bounding box center [247, 318] width 183 height 9
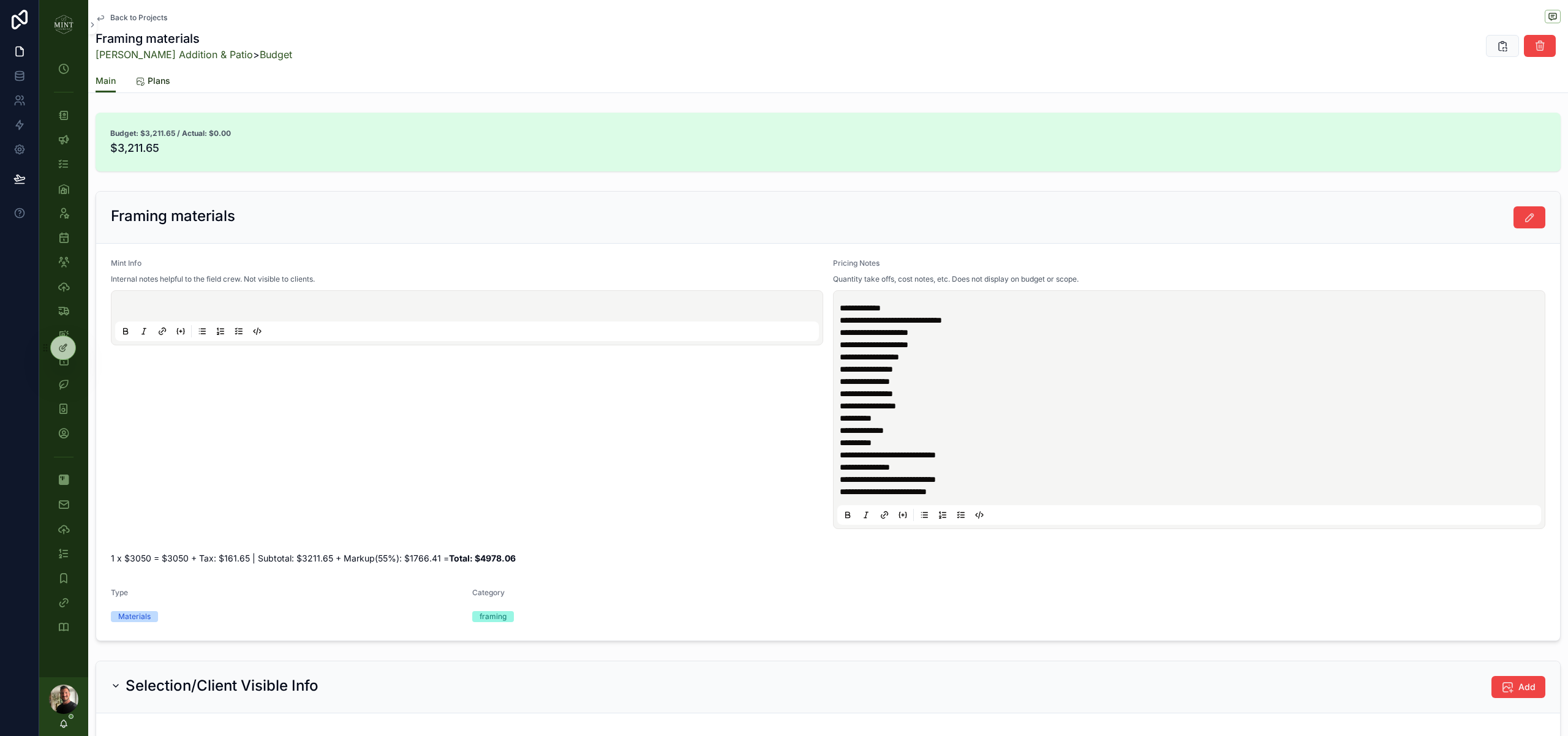
click at [143, 81] on icon at bounding box center [140, 81] width 9 height 9
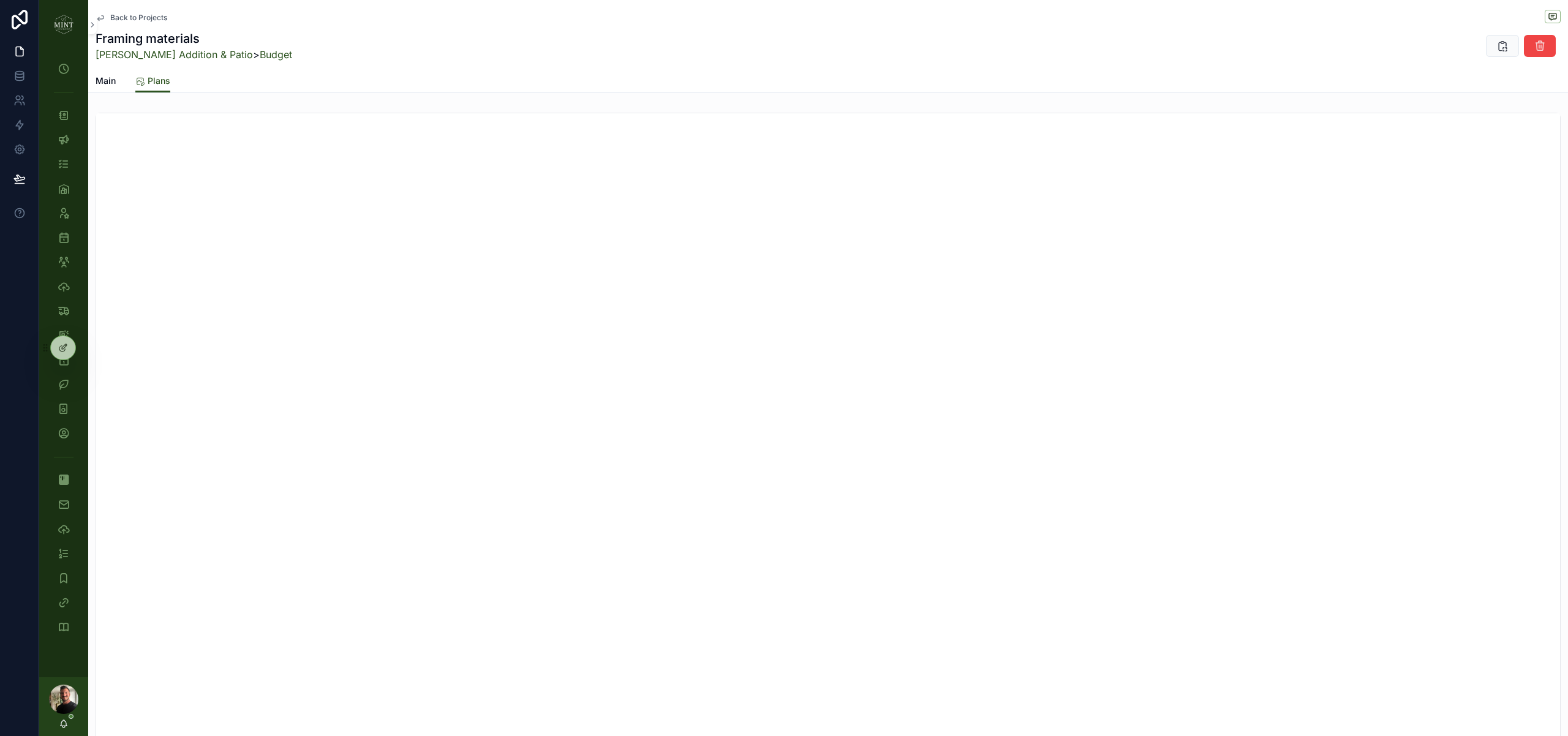
click at [116, 79] on div "Main Plans" at bounding box center [828, 81] width 1465 height 23
click at [112, 81] on span "Main" at bounding box center [106, 81] width 21 height 12
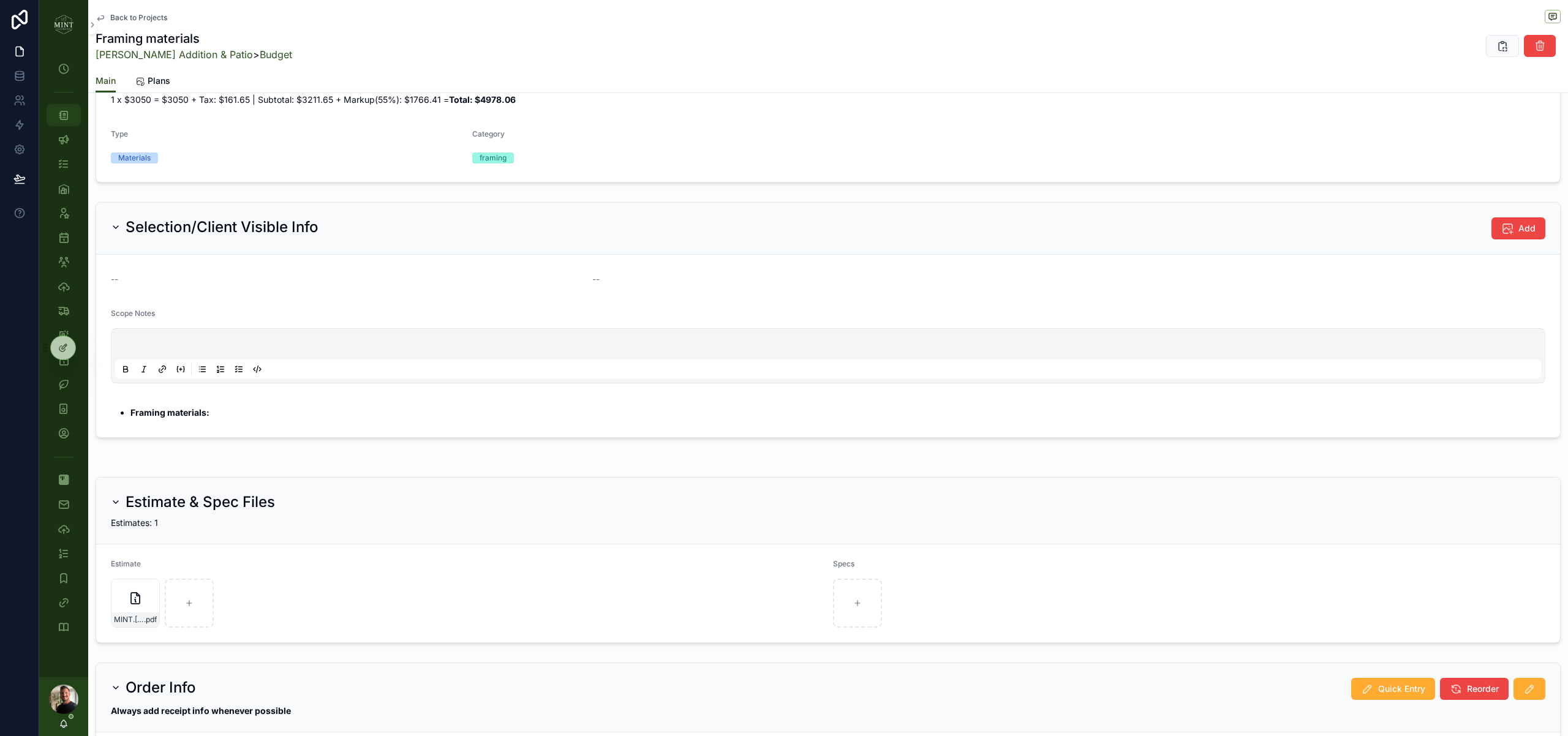
scroll to position [491, 0]
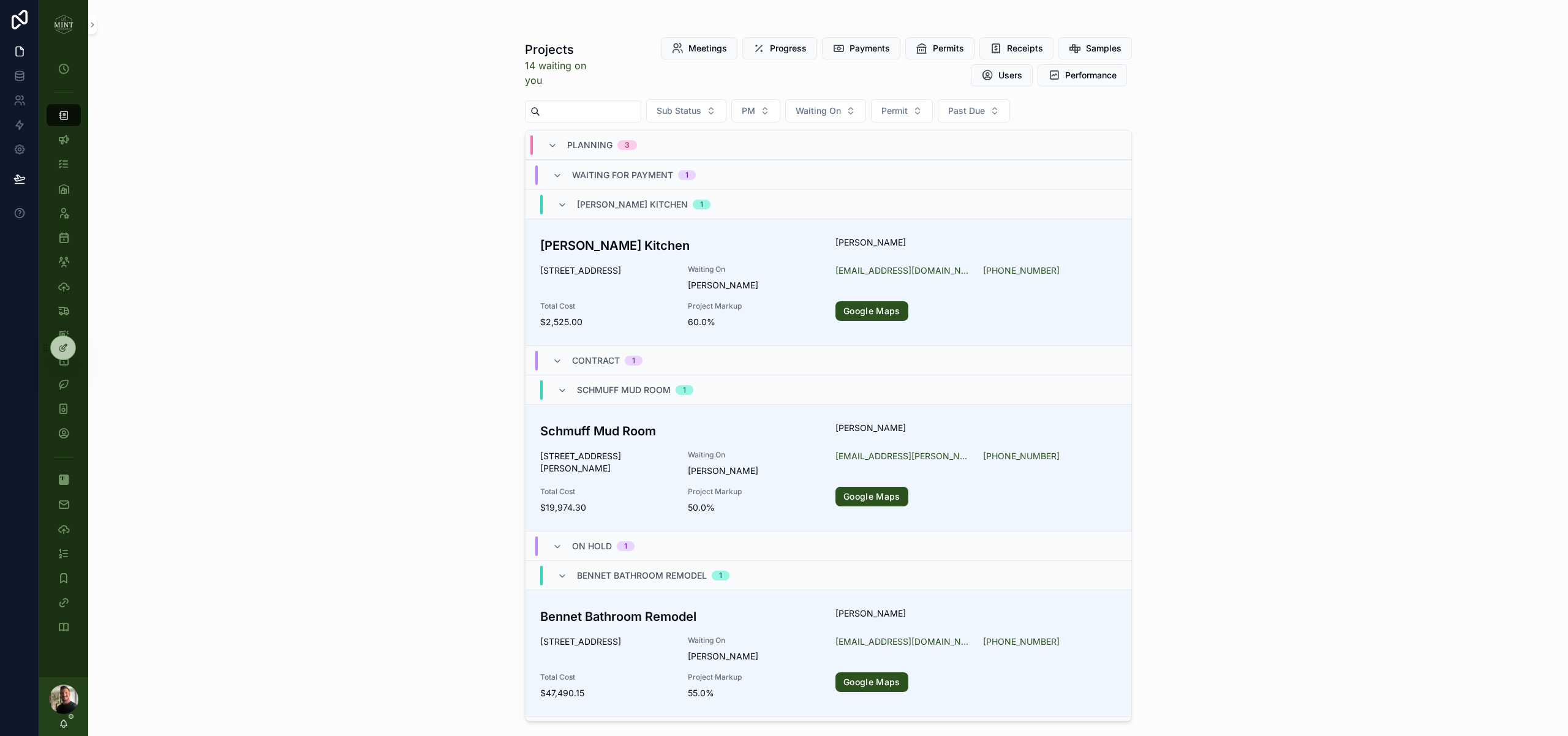
click at [607, 110] on input "text" at bounding box center [590, 111] width 100 height 17
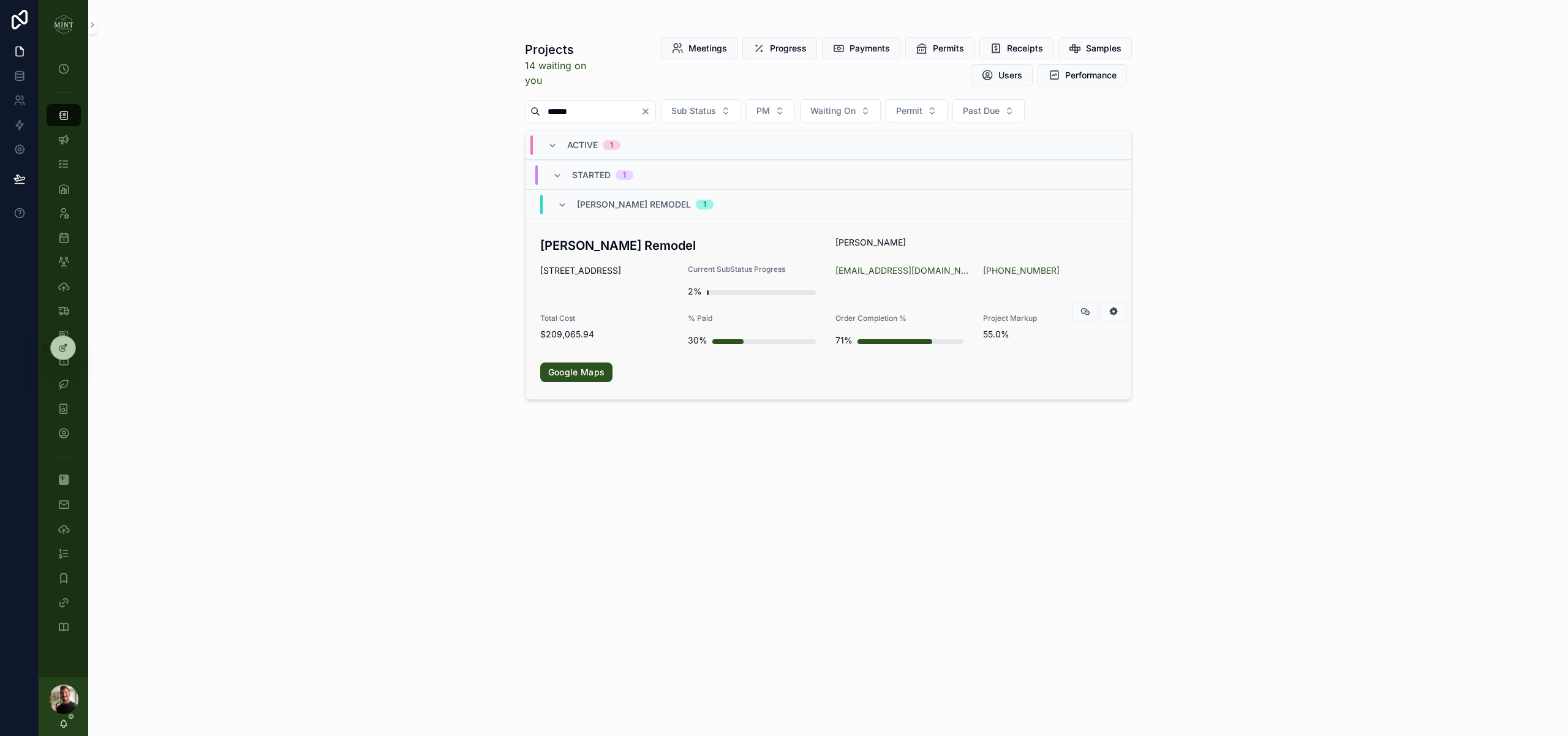
type input "******"
click at [595, 255] on h3 "[PERSON_NAME] Remodel" at bounding box center [681, 246] width 281 height 19
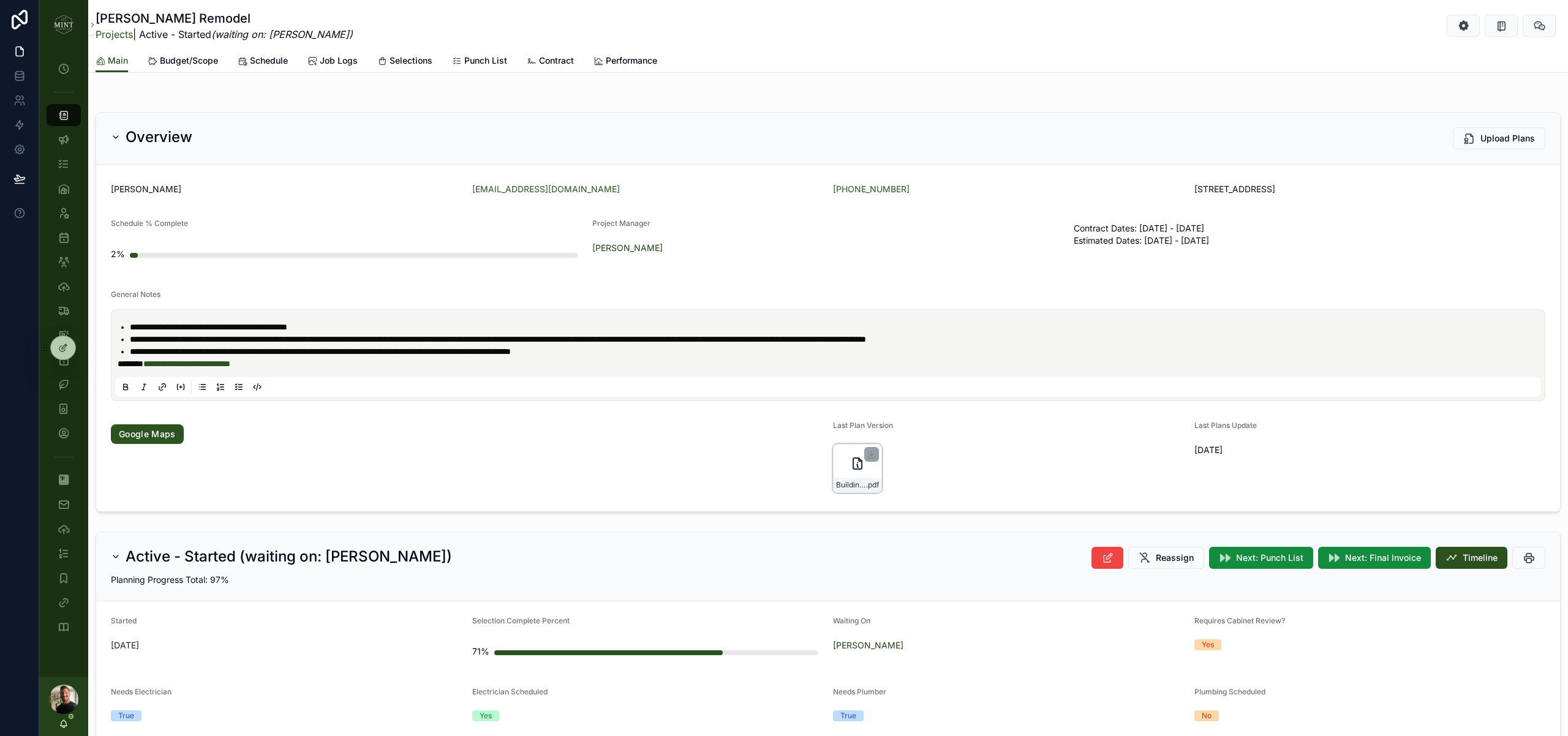
click at [864, 470] on icon at bounding box center [857, 464] width 15 height 15
